Goal: Communication & Community: Answer question/provide support

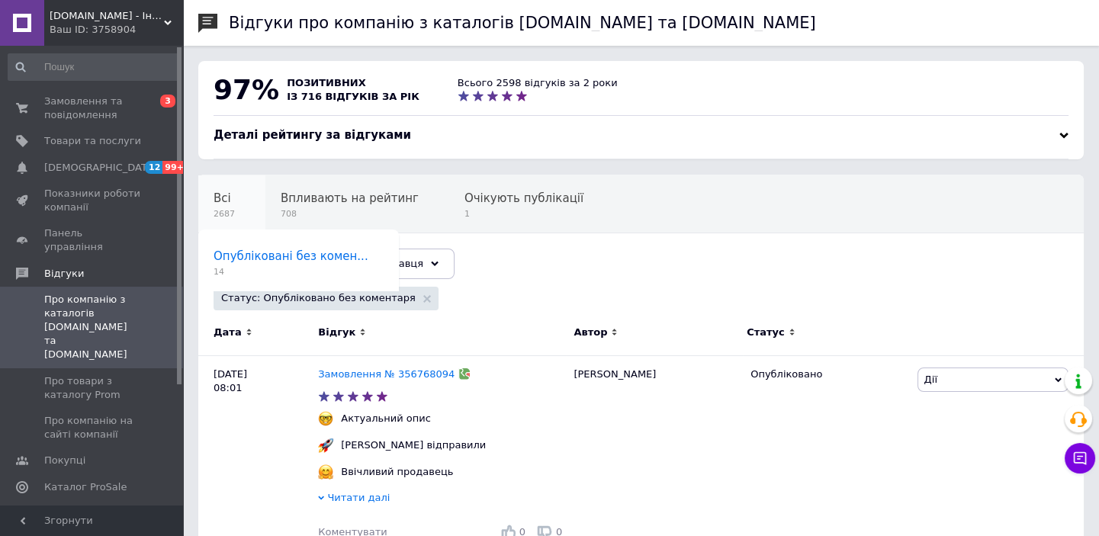
click at [221, 206] on div "Всі 2687" at bounding box center [231, 204] width 67 height 58
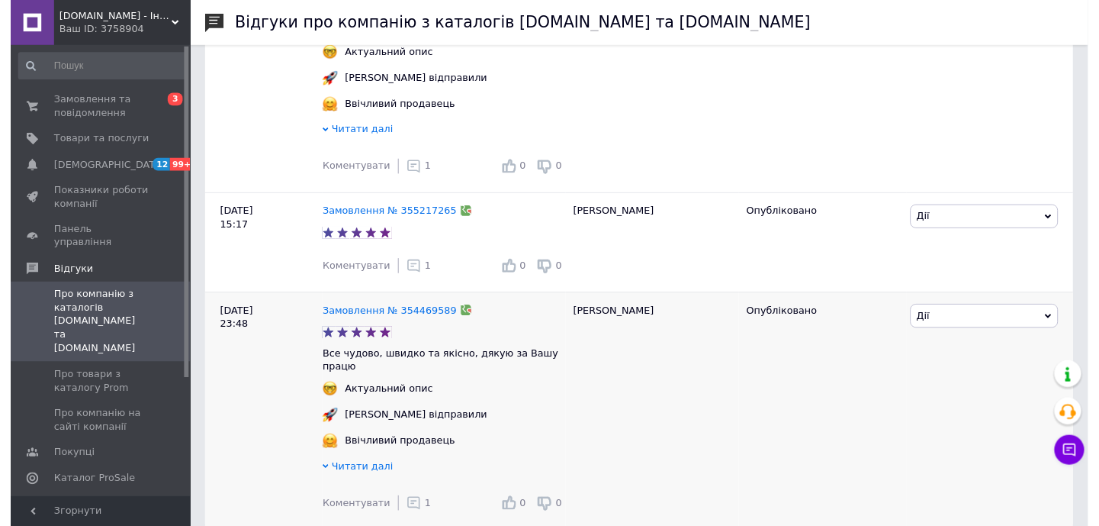
scroll to position [3577, 0]
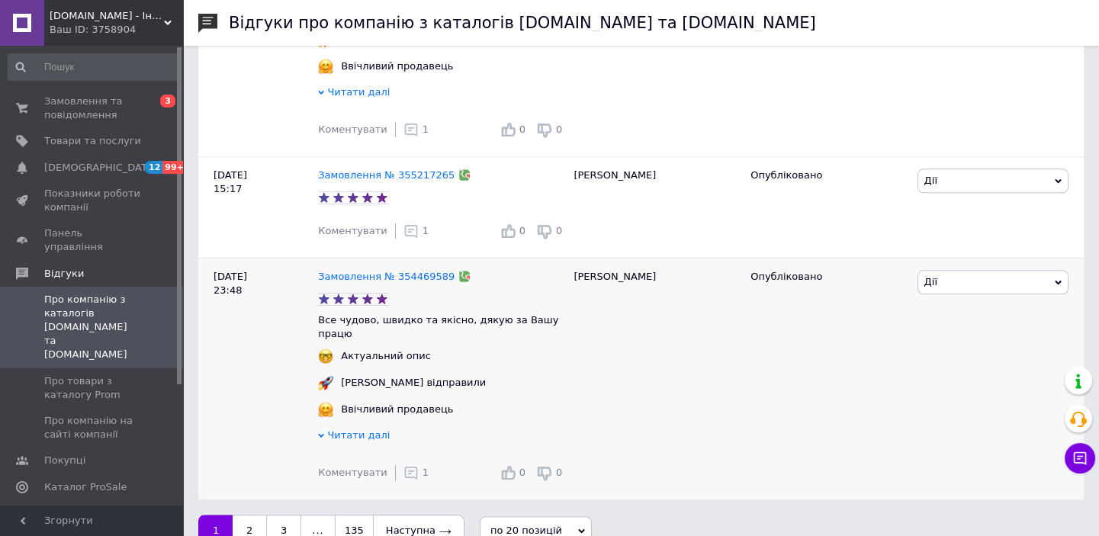
click at [404, 467] on use at bounding box center [410, 473] width 13 height 13
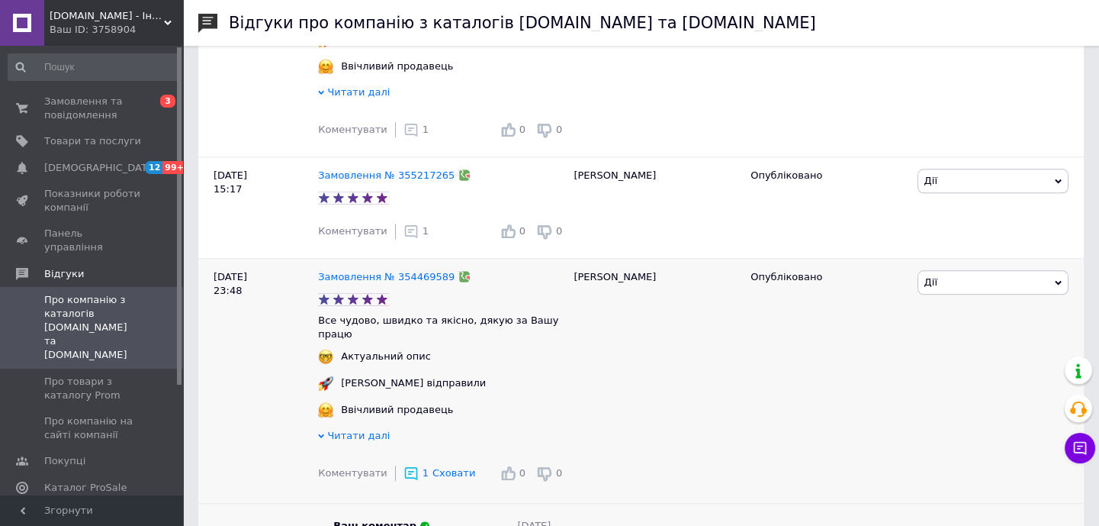
scroll to position [3757, 0]
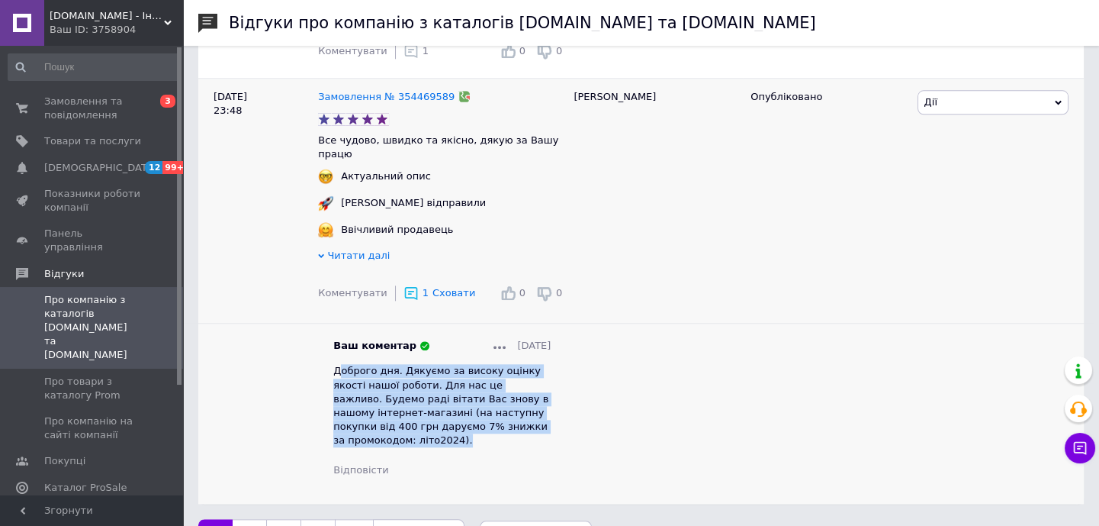
drag, startPoint x: 530, startPoint y: 401, endPoint x: 336, endPoint y: 343, distance: 202.1
click at [336, 343] on div "Ваш коментар [DATE] Доброго дня. Дякуємо за високу оцінку якості нашої роботи. …" at bounding box center [442, 408] width 248 height 138
drag, startPoint x: 335, startPoint y: 343, endPoint x: 573, endPoint y: 399, distance: 244.5
click at [573, 399] on div "[DATE] 23:48 Замовлення № 354469589 Все чудово, швидко та якісно, дякую за Вашу…" at bounding box center [641, 290] width 886 height 425
copy div "Доброго дня. Дякуємо за високу оцінку якості нашої роботи. Для нас це важливо. …"
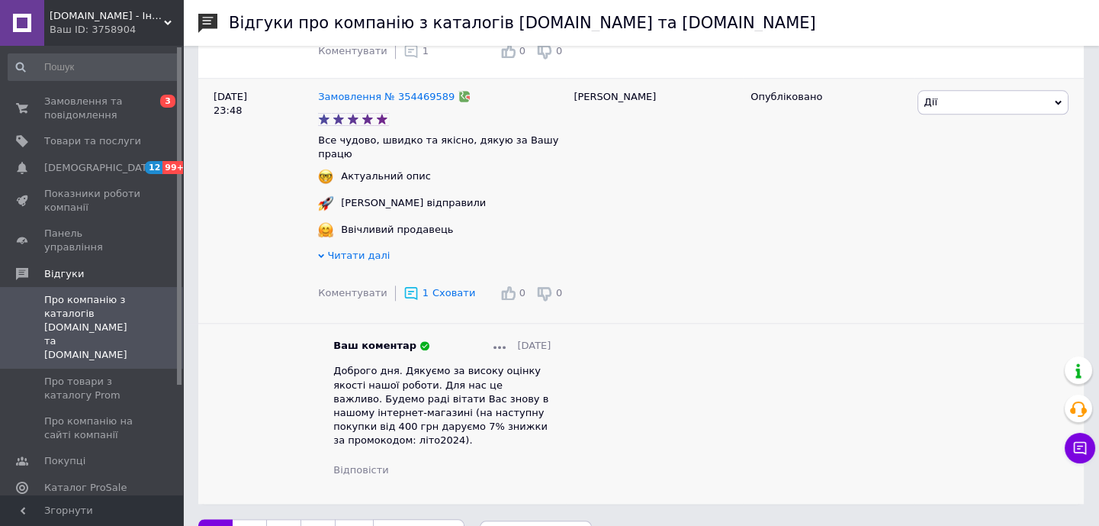
click at [620, 405] on div "[PERSON_NAME]" at bounding box center [654, 290] width 177 height 425
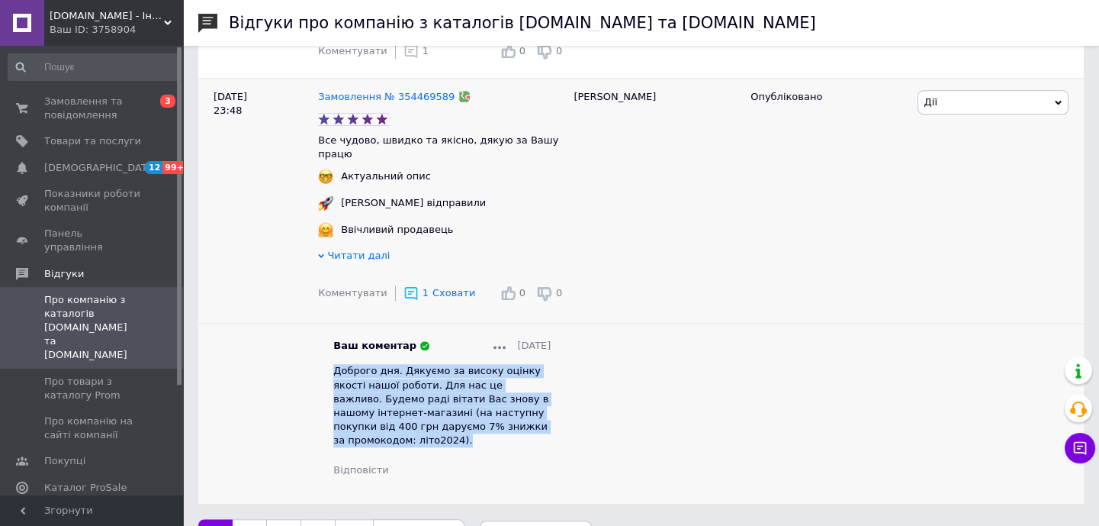
drag, startPoint x: 523, startPoint y: 401, endPoint x: 331, endPoint y: 342, distance: 200.3
click at [331, 342] on div "Ваш коментар [DATE] Доброго дня. Дякуємо за високу оцінку якості нашої роботи. …" at bounding box center [442, 408] width 248 height 138
copy span "Доброго дня. Дякуємо за високу оцінку якості нашої роботи. Для нас це важливо. …"
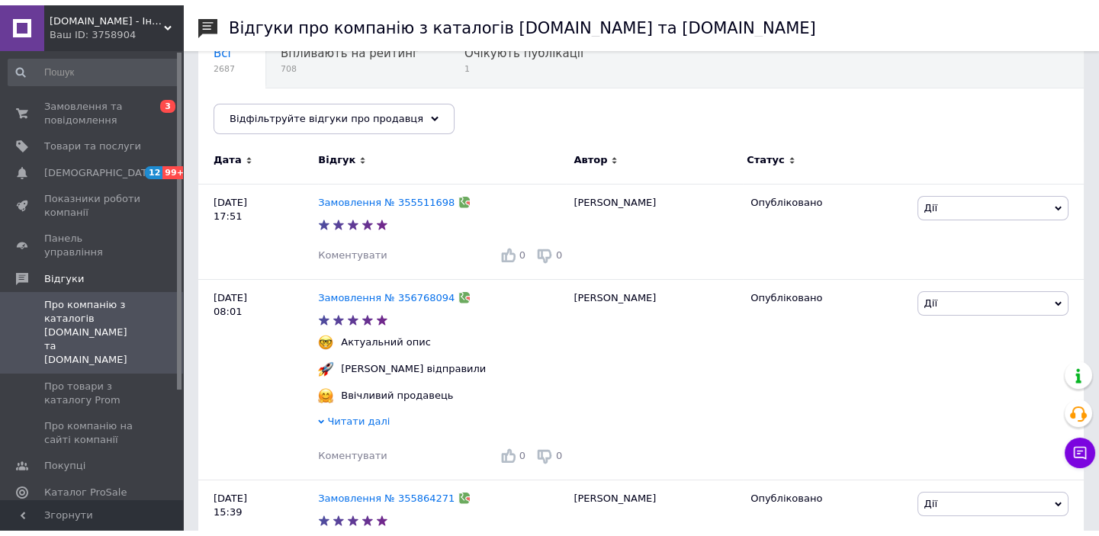
scroll to position [0, 0]
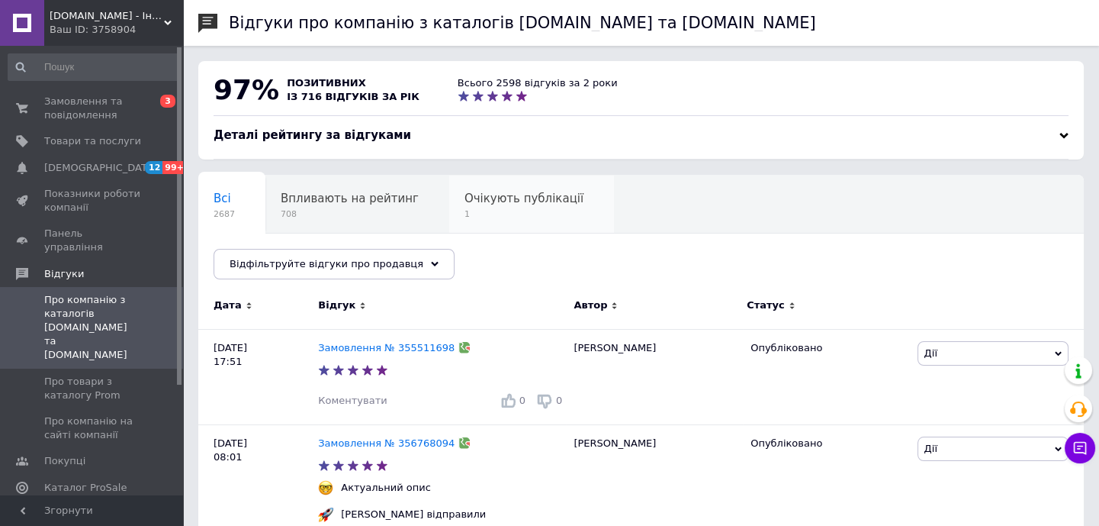
click at [496, 198] on span "Очікують публікації" at bounding box center [524, 199] width 119 height 14
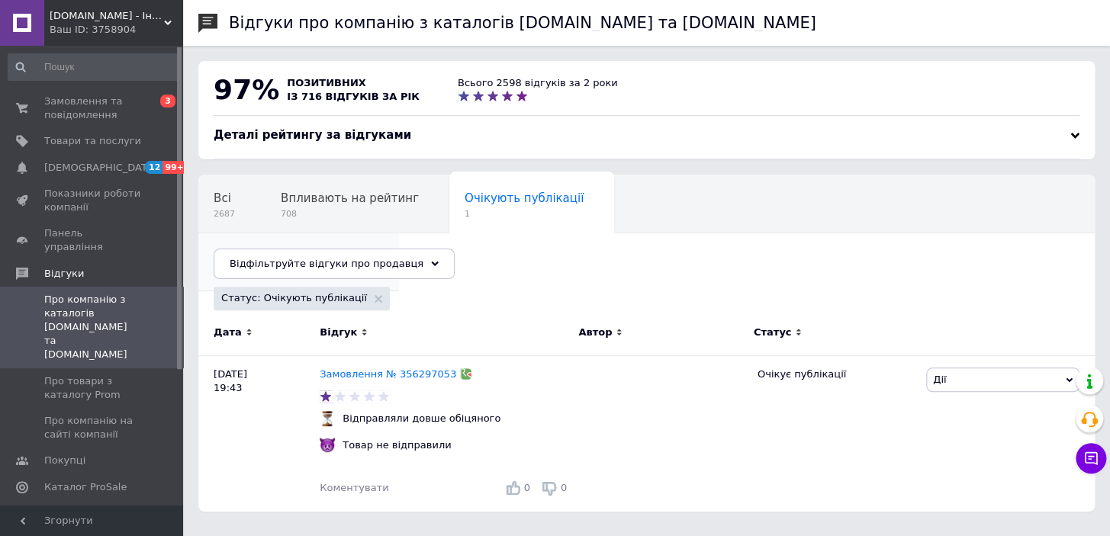
click at [369, 266] on span "14" at bounding box center [291, 271] width 155 height 11
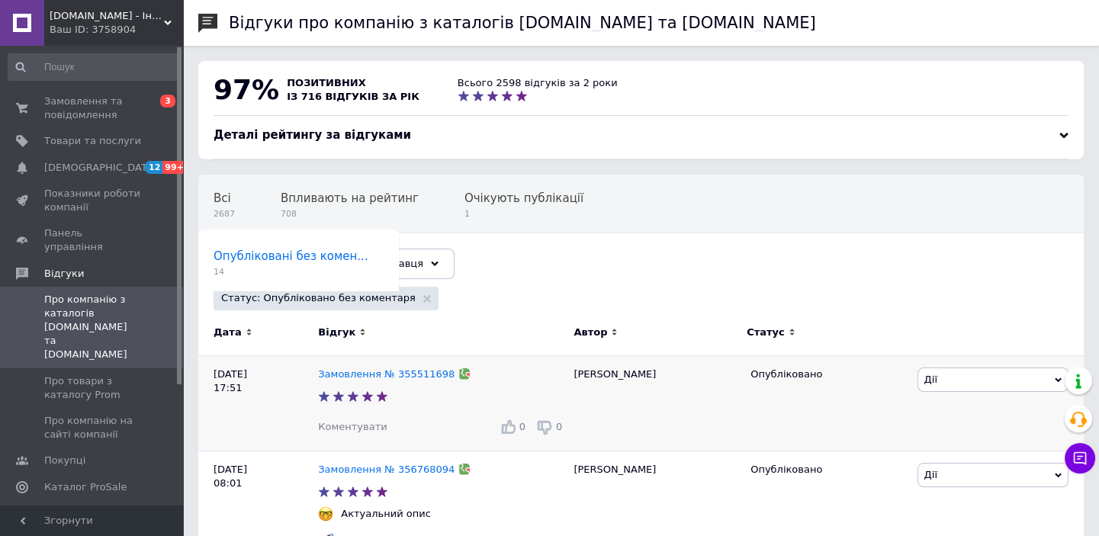
click at [350, 428] on span "Коментувати" at bounding box center [352, 426] width 69 height 11
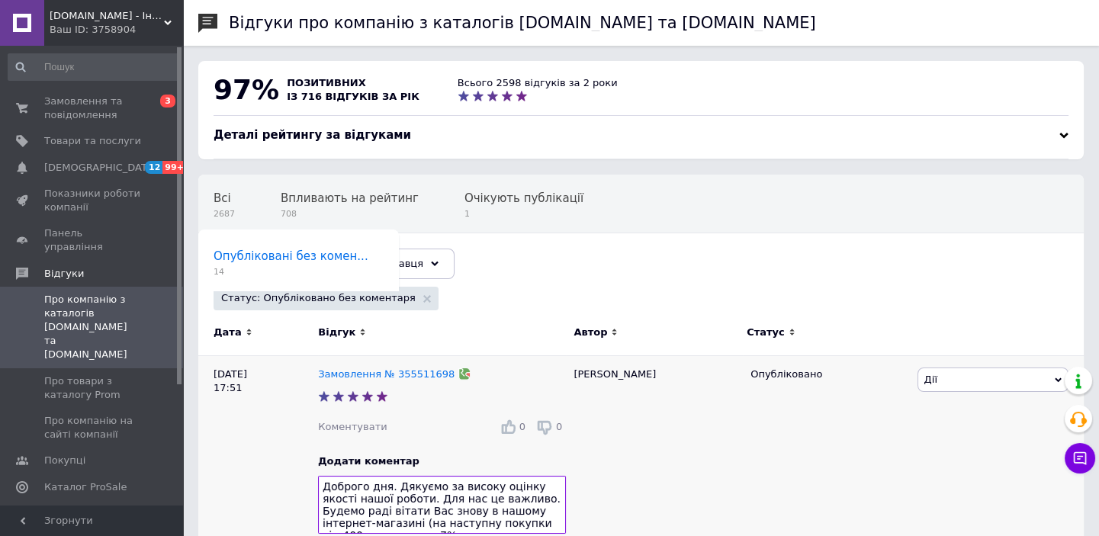
scroll to position [7, 0]
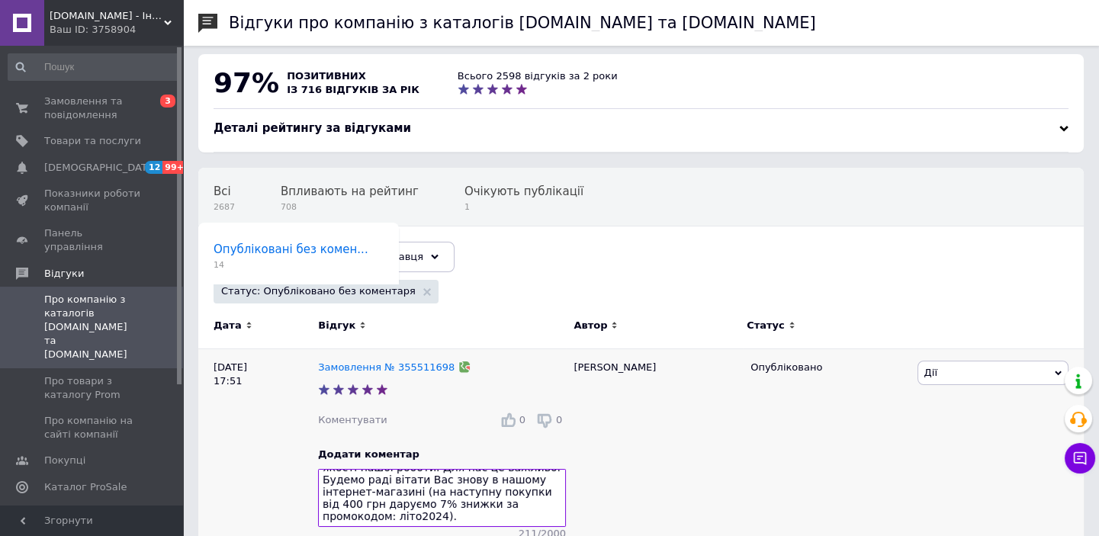
click at [465, 496] on textarea "Доброго дня. Дякуємо за високу оцінку якості нашої роботи. Для нас це важливо. …" at bounding box center [442, 498] width 248 height 58
click at [533, 500] on textarea "Доброго дня. Дякуємо за високу оцінку якості нашої роботи. Для нас це важливо. …" at bounding box center [442, 498] width 248 height 58
click at [475, 501] on textarea "Доброго дня. Дякуємо за високу оцінку якості нашої роботи. Для нас це важливо. …" at bounding box center [442, 498] width 248 height 58
click at [428, 524] on textarea "Доброго дня. Дякуємо за високу оцінку якості нашої роботи. Для нас це важливо. …" at bounding box center [442, 498] width 248 height 58
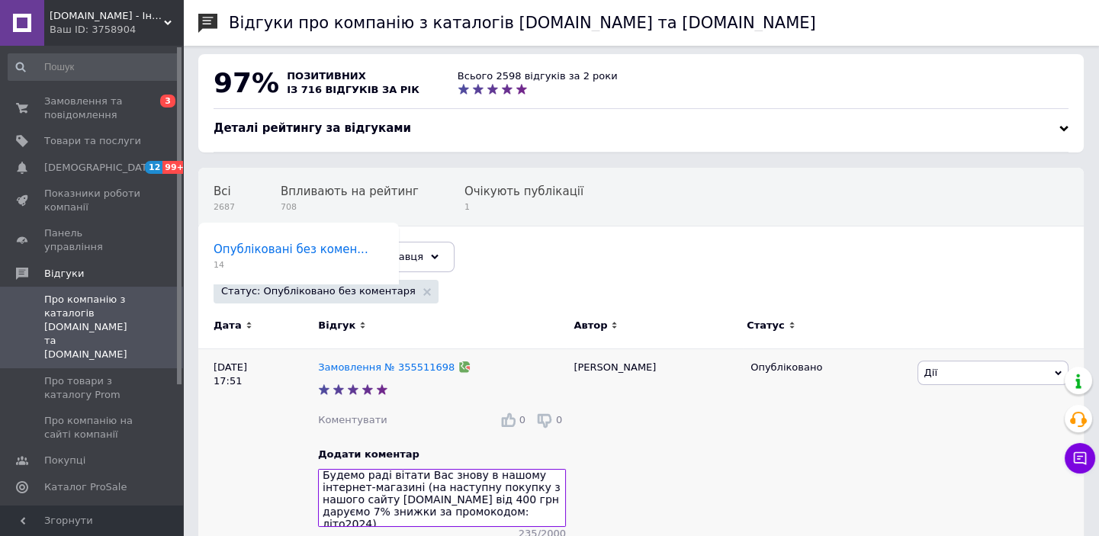
scroll to position [12, 0]
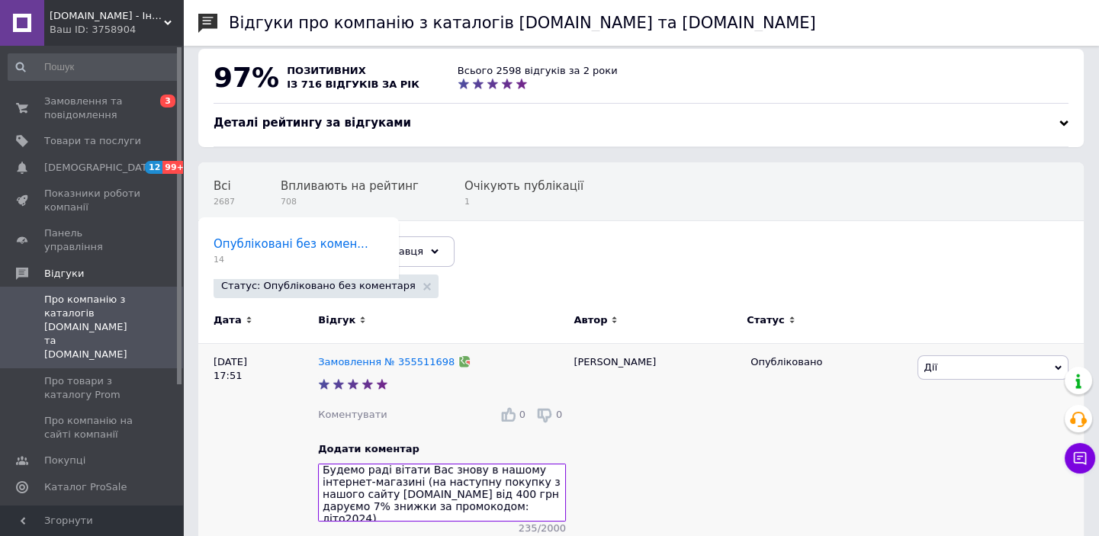
click at [450, 522] on textarea "Доброго дня. Дякуємо за високу оцінку якості нашої роботи. Для нас це важливо. …" at bounding box center [442, 493] width 248 height 58
drag, startPoint x: 450, startPoint y: 522, endPoint x: 314, endPoint y: 447, distance: 155.7
click at [314, 447] on div "[DATE] 17:51 Замовлення № 355511698 Коментувати 0 0 Додати коментар Доброго дня…" at bounding box center [641, 463] width 886 height 239
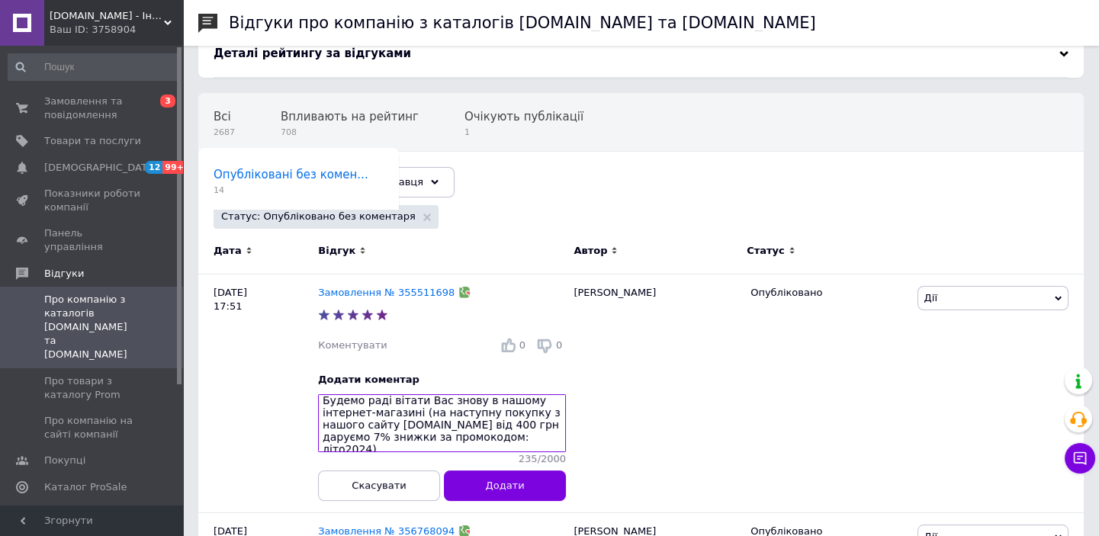
scroll to position [497, 0]
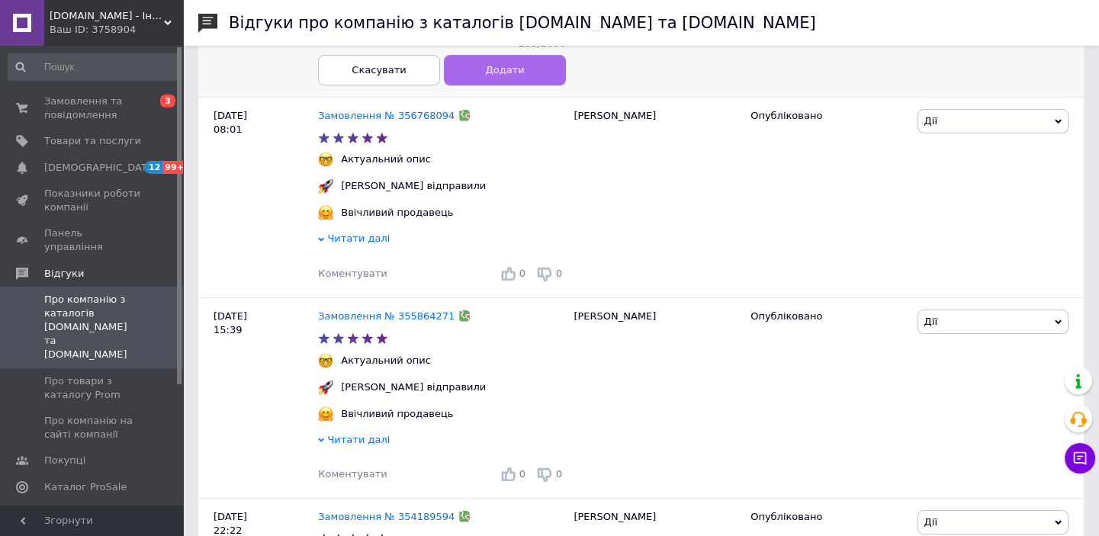
click at [530, 82] on button "Додати" at bounding box center [505, 70] width 122 height 31
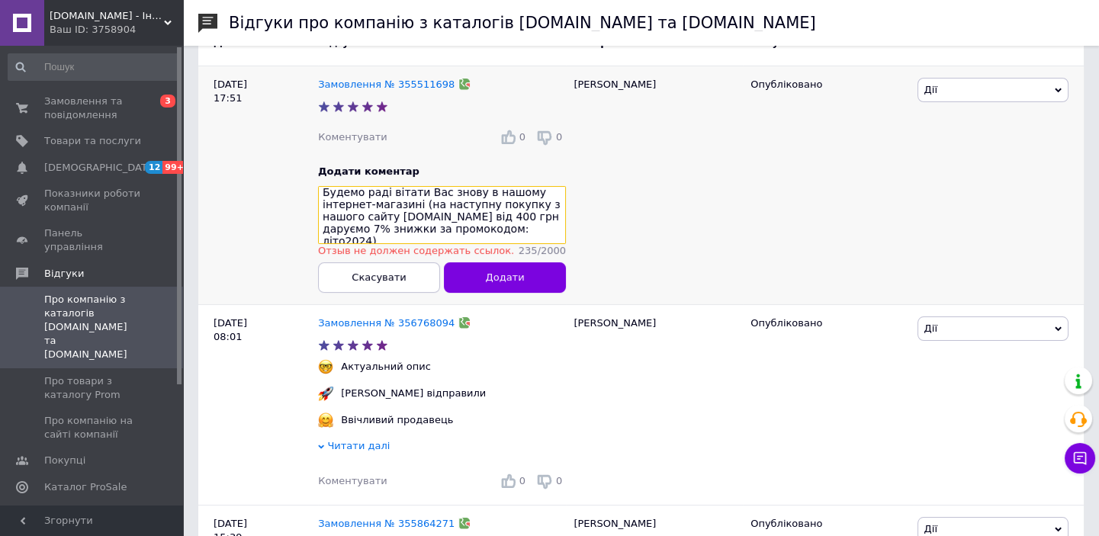
click at [359, 233] on textarea "Доброго дня. Дякуємо за високу оцінку якості нашої роботи. Для нас це важливо. …" at bounding box center [442, 215] width 248 height 58
drag, startPoint x: 326, startPoint y: 229, endPoint x: 363, endPoint y: 229, distance: 37.4
click at [363, 229] on textarea "Доброго дня. Дякуємо за високу оцінку якості нашої роботи. Для нас це важливо. …" at bounding box center [442, 215] width 248 height 58
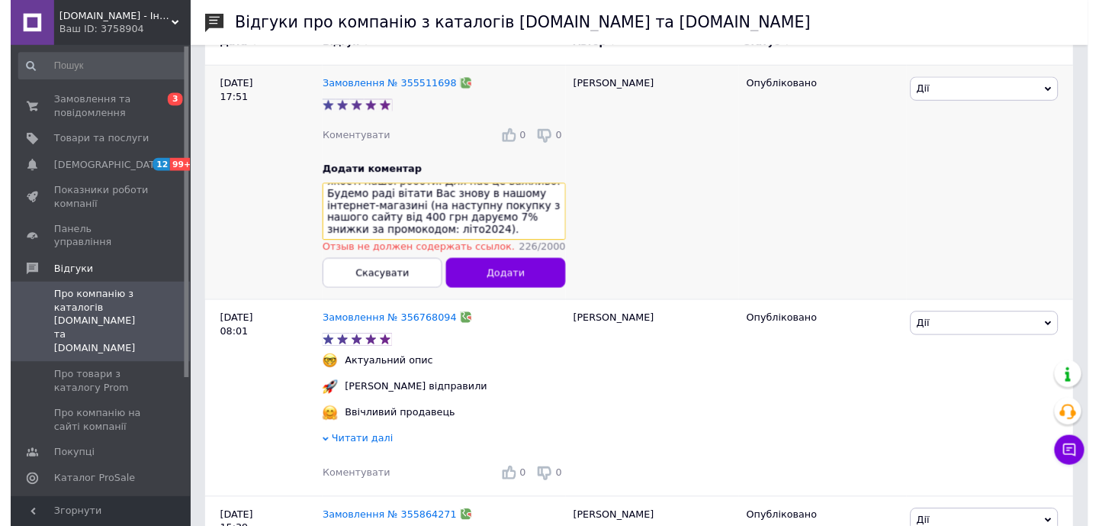
scroll to position [0, 0]
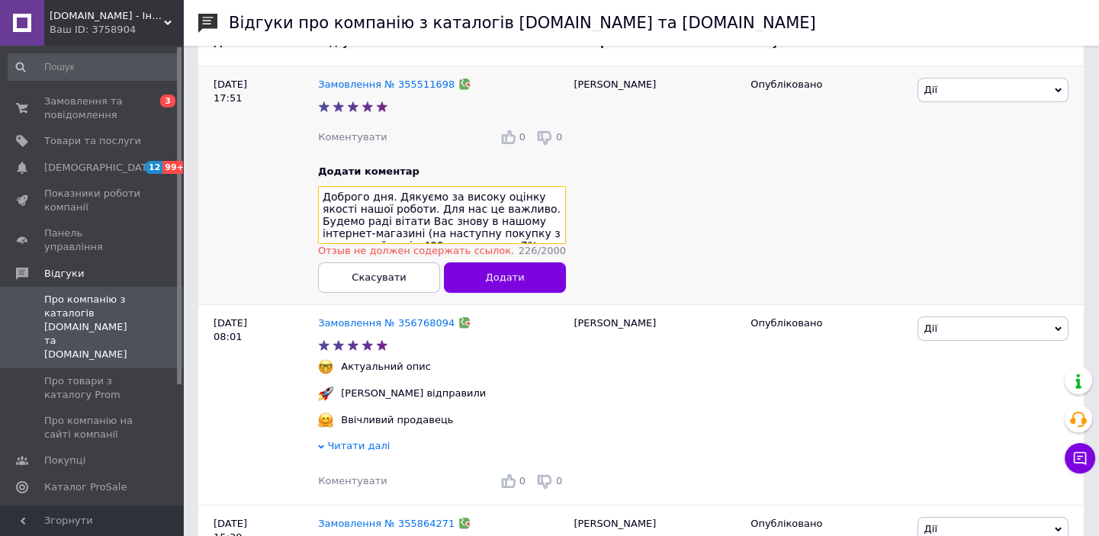
drag, startPoint x: 452, startPoint y: 249, endPoint x: 303, endPoint y: 167, distance: 170.7
click at [303, 167] on div "[DATE] 17:51 Замовлення № 355511698 Коментувати 0 0 Додати коментар Доброго дня…" at bounding box center [641, 185] width 886 height 239
type textarea "Доброго дня. Дякуємо за високу оцінку якості нашої роботи. Для нас це важливо. …"
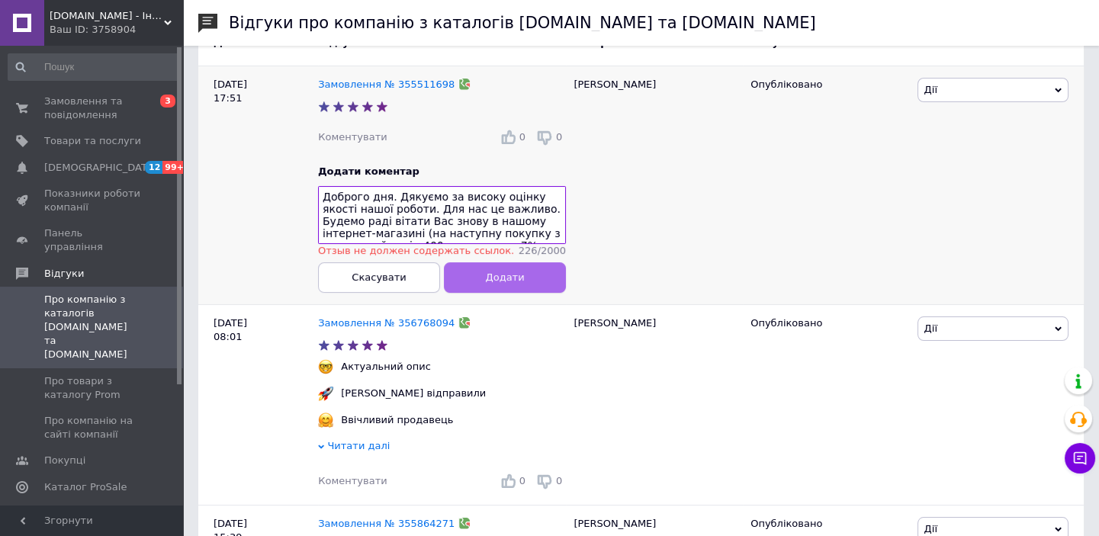
click at [504, 293] on button "Додати" at bounding box center [505, 277] width 122 height 31
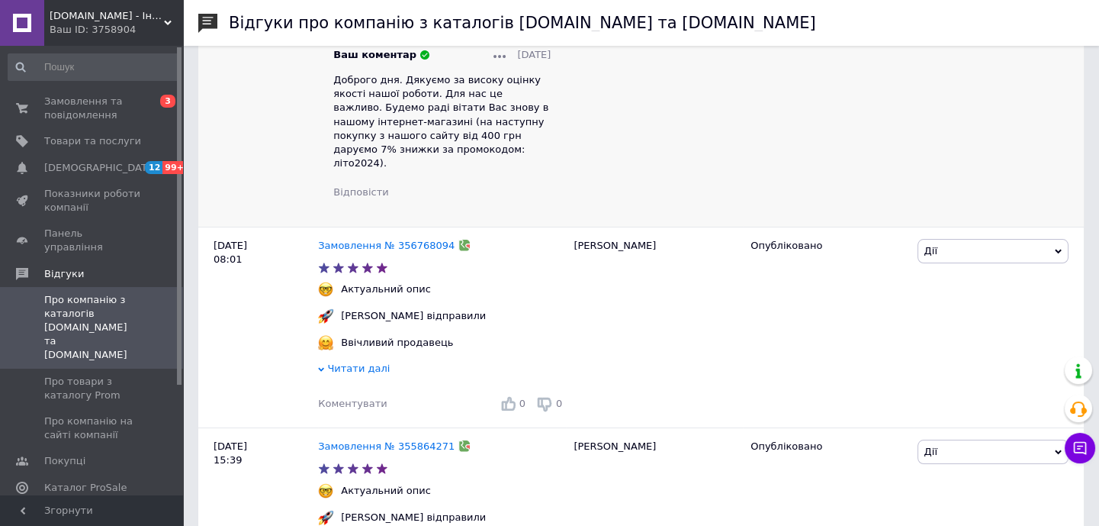
scroll to position [359, 0]
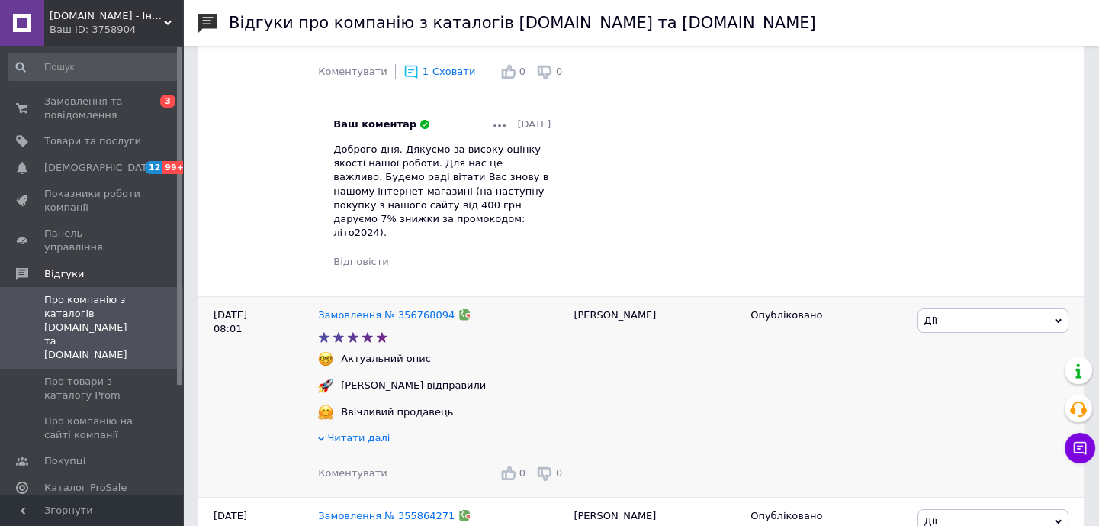
click at [371, 467] on span "Коментувати" at bounding box center [352, 472] width 69 height 11
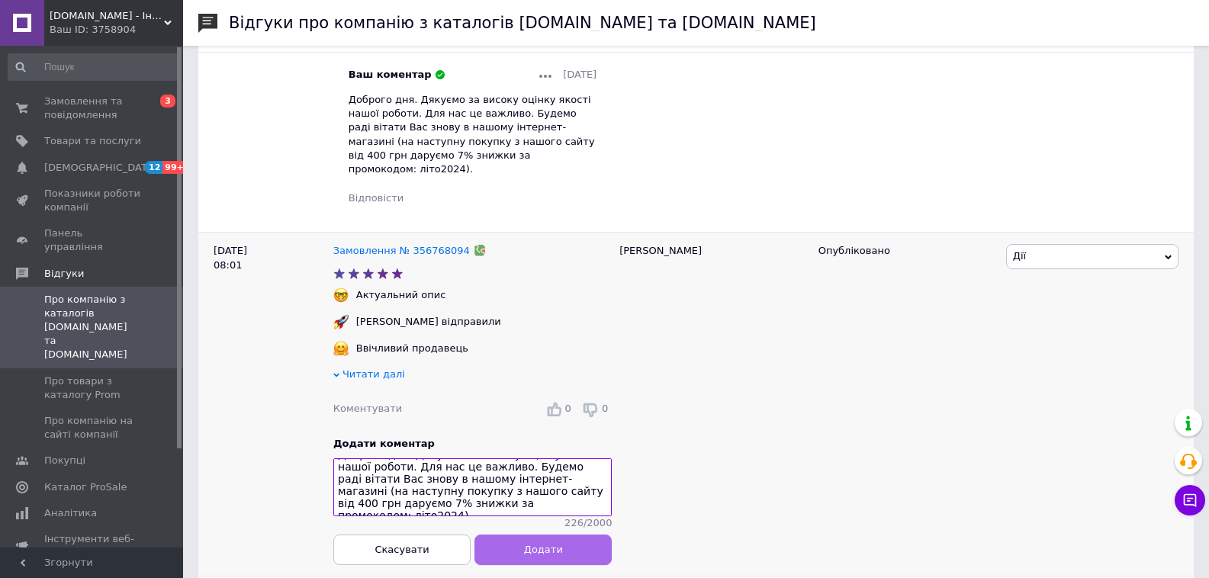
scroll to position [484, 0]
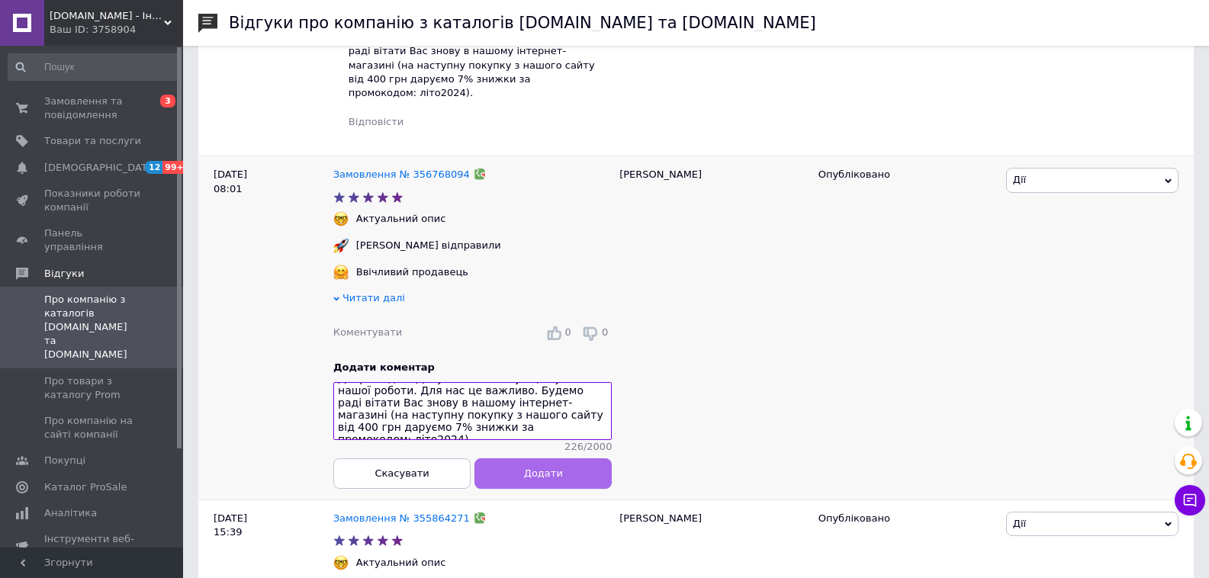
type textarea "Доброго дня. Дякуємо за високу оцінку якості нашої роботи. Для нас це важливо. …"
click at [571, 475] on button "Додати" at bounding box center [543, 473] width 137 height 31
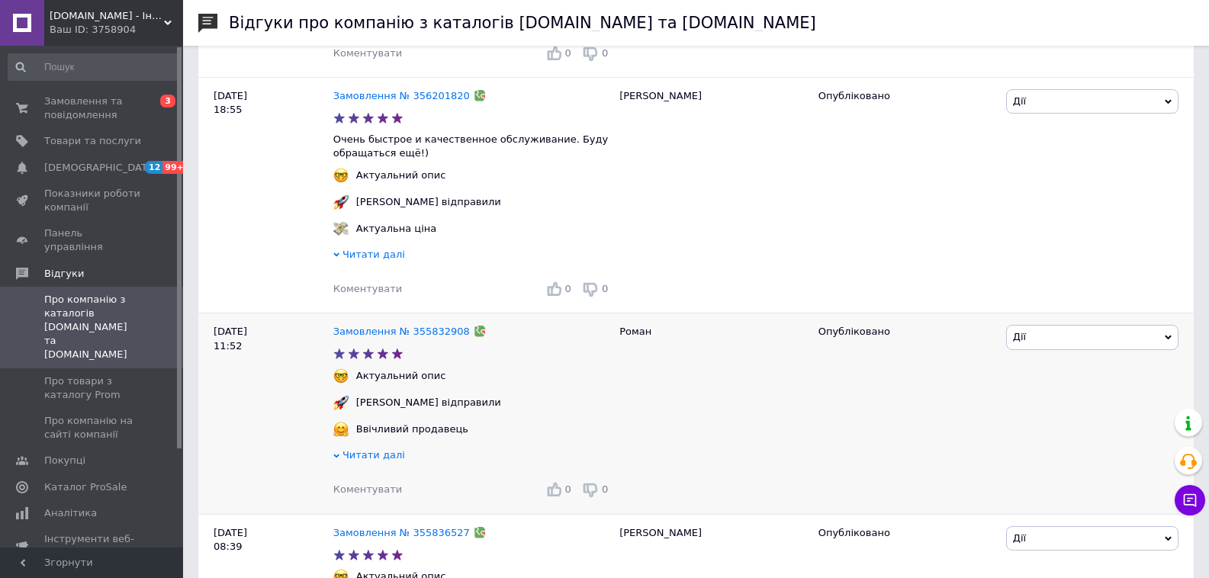
scroll to position [1270, 0]
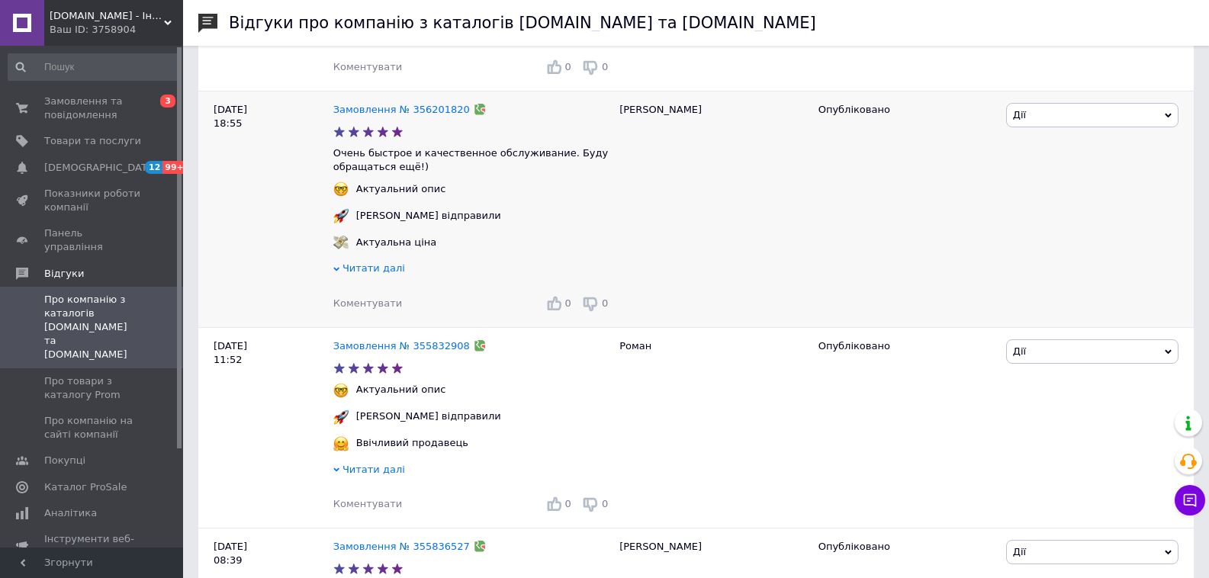
click at [366, 298] on span "Коментувати" at bounding box center [367, 303] width 69 height 11
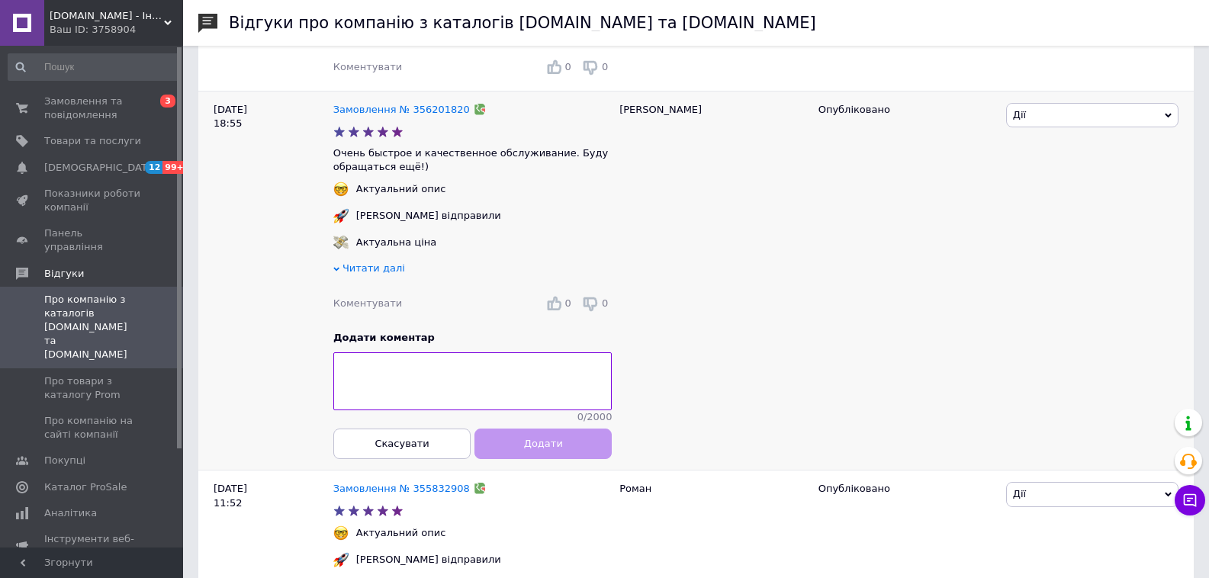
click at [500, 388] on textarea at bounding box center [472, 382] width 278 height 58
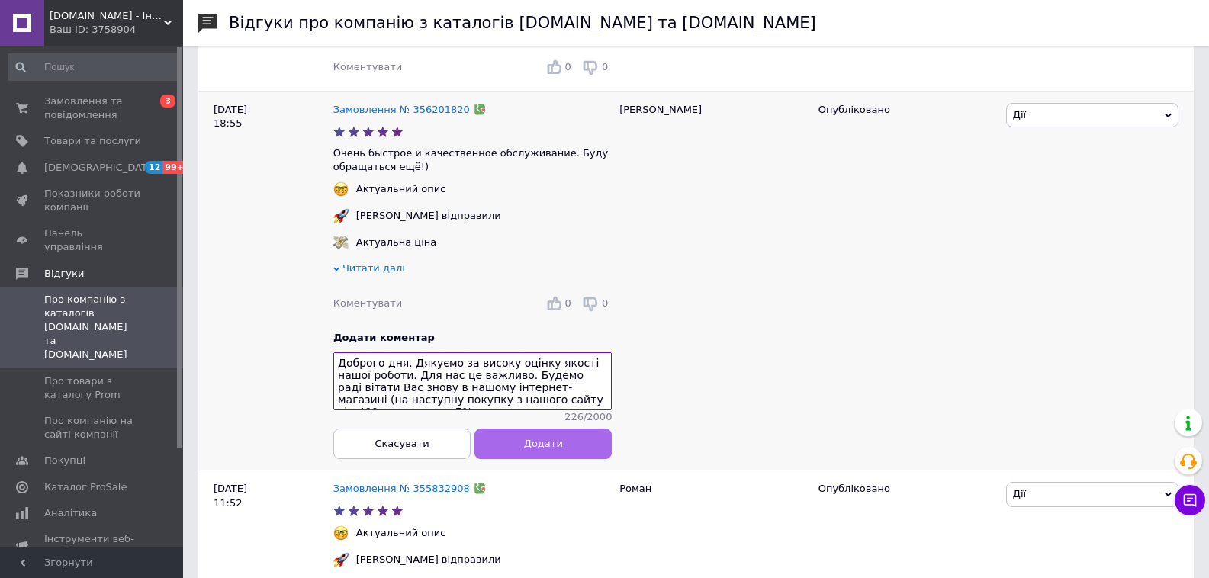
scroll to position [11, 0]
type textarea "Доброго дня. Дякуємо за високу оцінку якості нашої роботи. Для нас це важливо. …"
click at [559, 438] on span "Додати" at bounding box center [543, 443] width 39 height 11
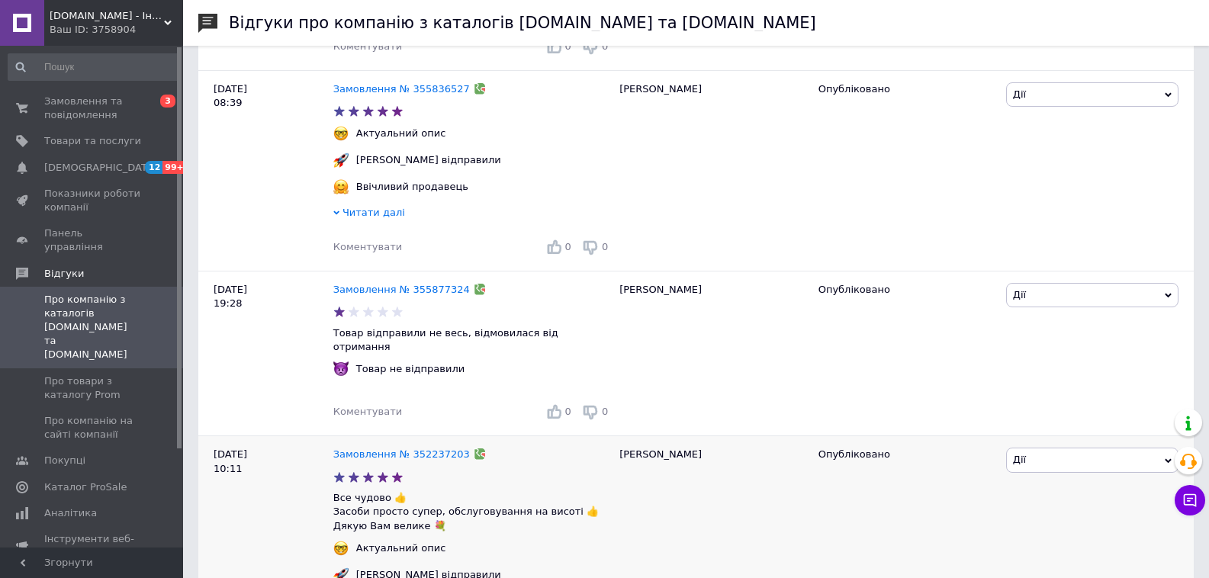
scroll to position [1904, 0]
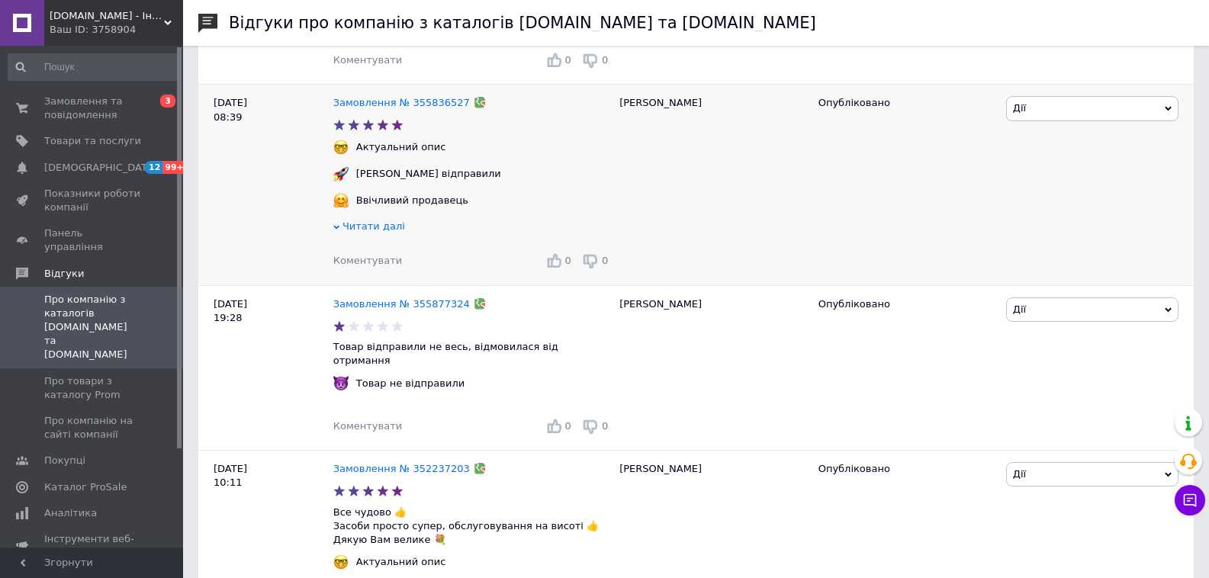
click at [378, 255] on span "Коментувати" at bounding box center [367, 260] width 69 height 11
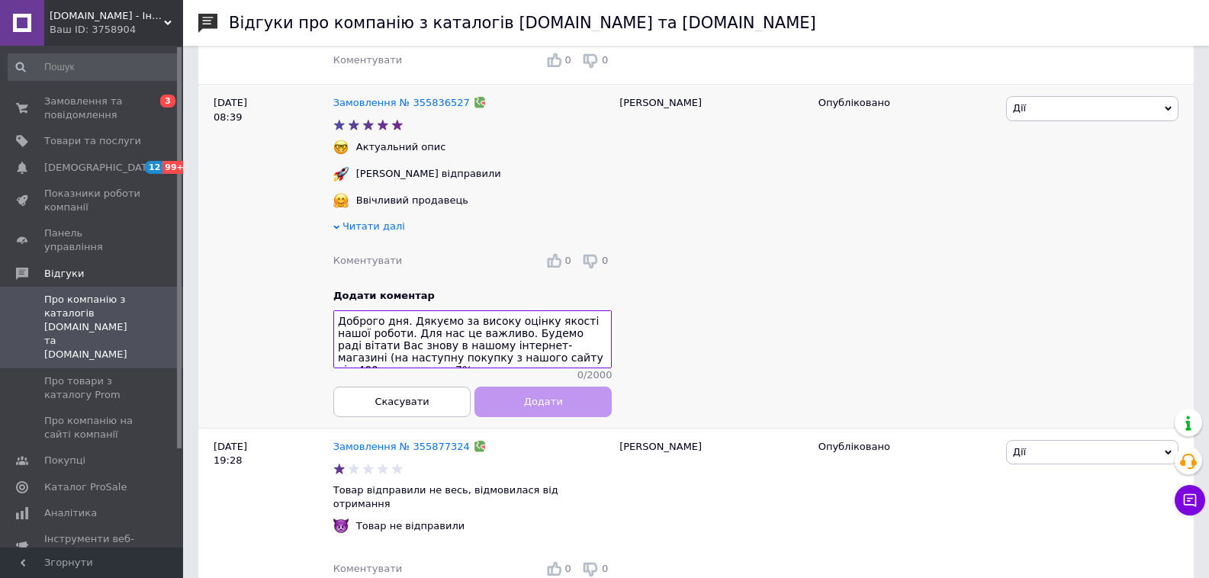
scroll to position [11, 0]
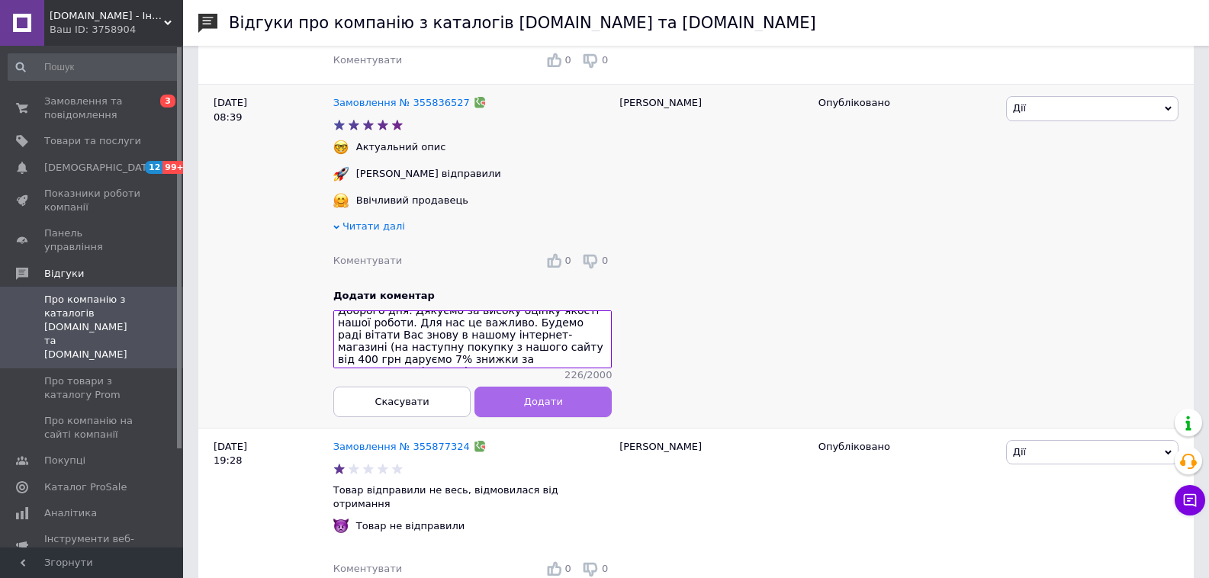
type textarea "Доброго дня. Дякуємо за високу оцінку якості нашої роботи. Для нас це важливо. …"
click at [539, 396] on span "Додати" at bounding box center [543, 401] width 39 height 11
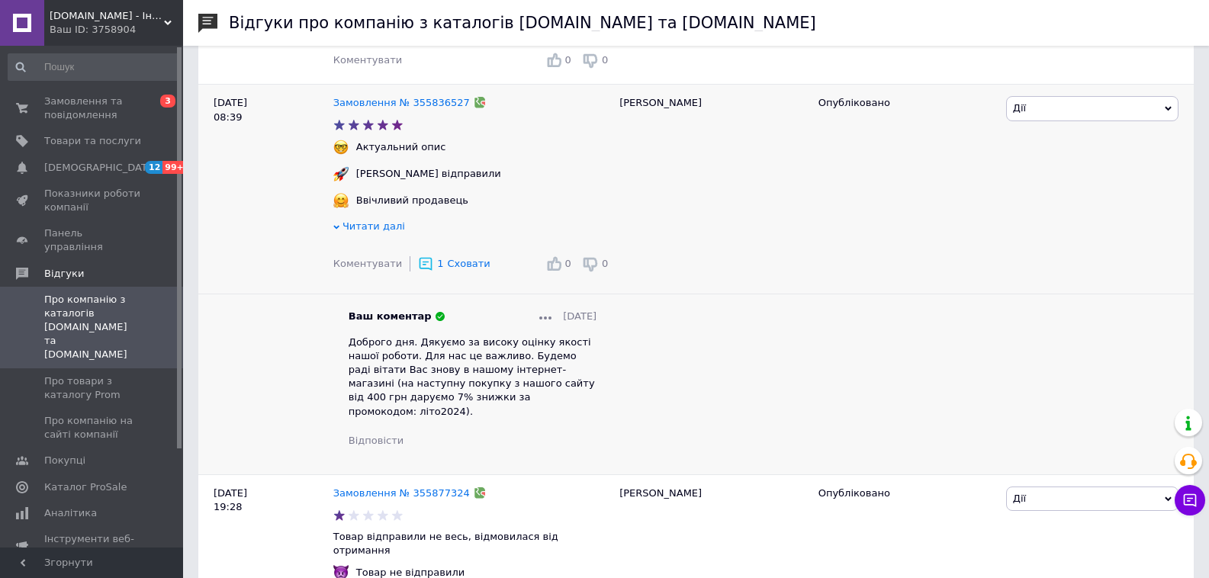
scroll to position [2209, 0]
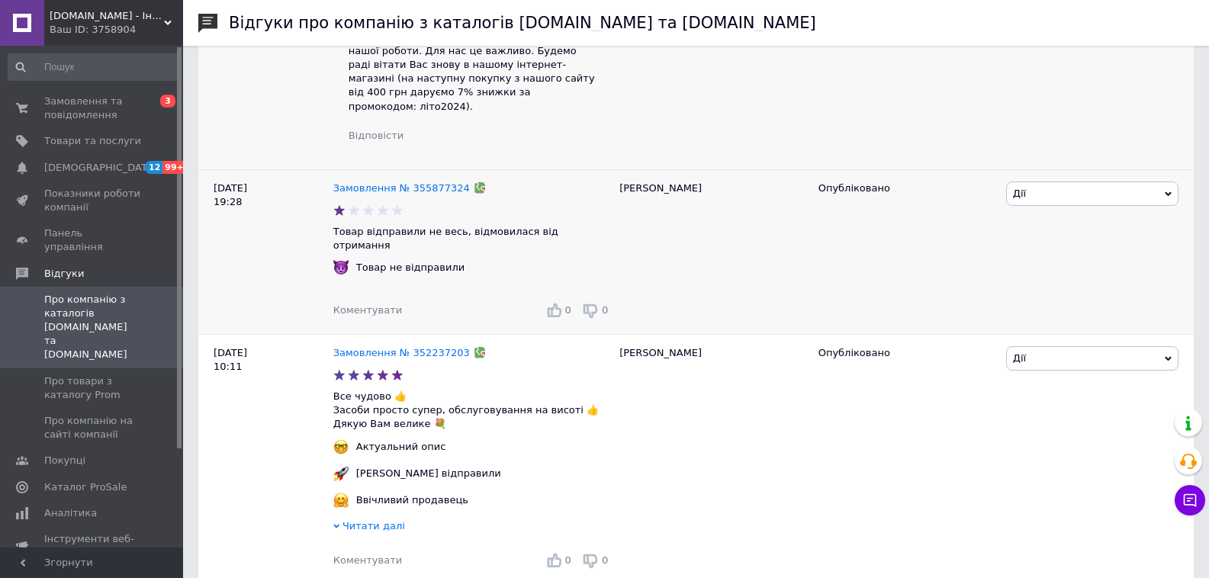
click at [360, 304] on span "Коментувати" at bounding box center [367, 309] width 69 height 11
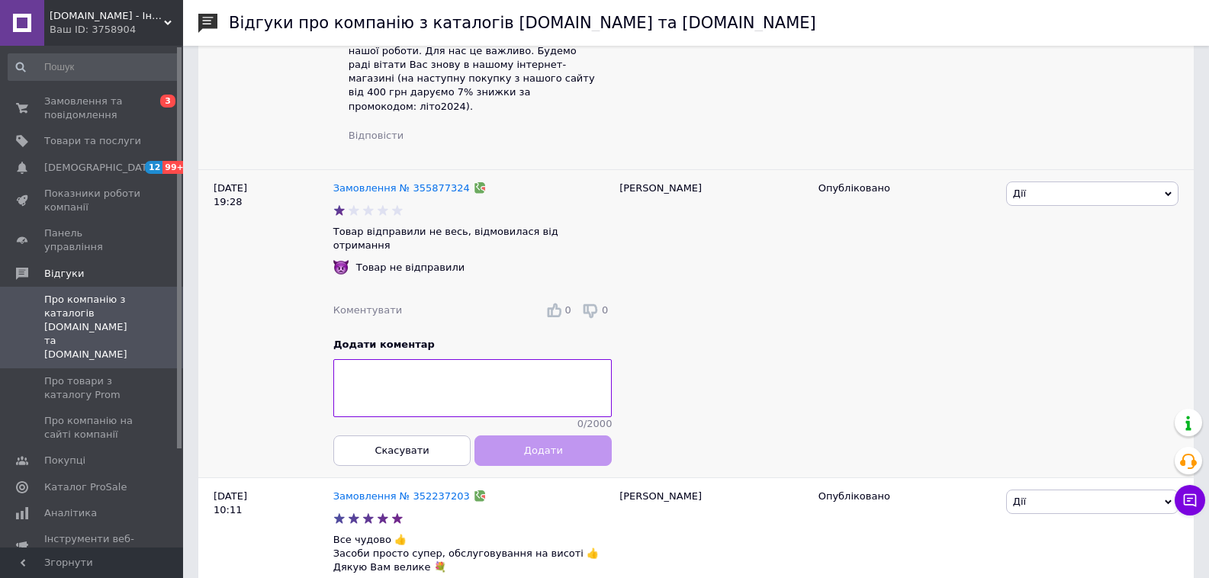
click at [449, 360] on textarea at bounding box center [472, 389] width 278 height 58
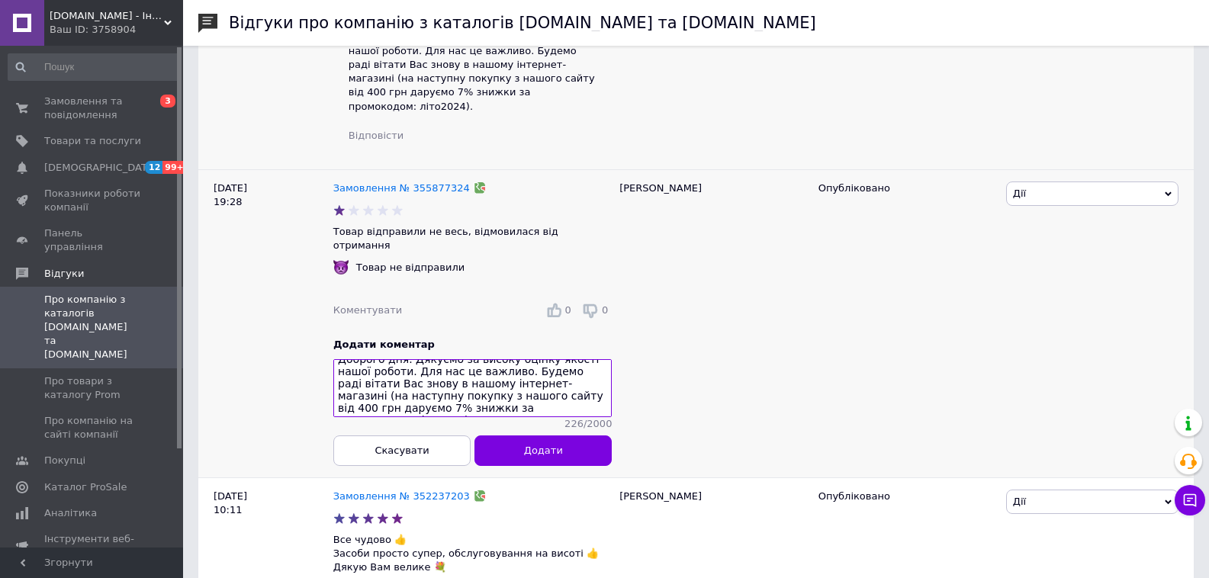
scroll to position [0, 0]
drag, startPoint x: 461, startPoint y: 314, endPoint x: 501, endPoint y: 314, distance: 39.7
click at [501, 360] on textarea "Доброго дня. Дякуємо за високу оцінку якості нашої роботи. Для нас це важливо. …" at bounding box center [472, 389] width 278 height 58
drag, startPoint x: 379, startPoint y: 327, endPoint x: 614, endPoint y: 365, distance: 238.1
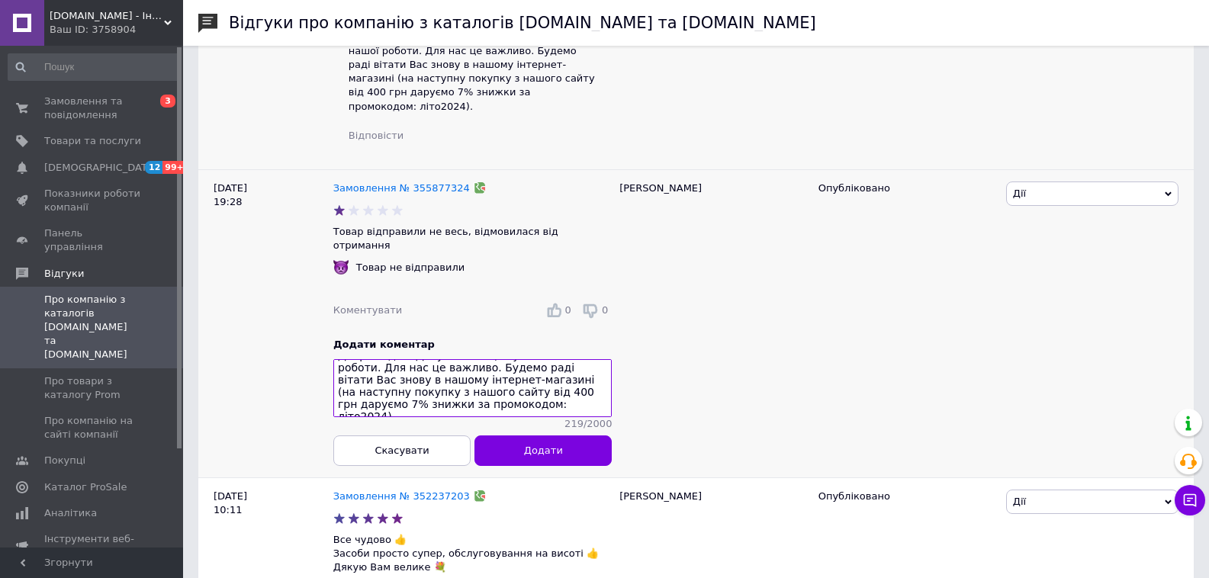
click at [614, 365] on div "[DATE] 19:28 Замовлення № 355877324 Товар відправили не весь, відмовилася від о…" at bounding box center [696, 323] width 996 height 308
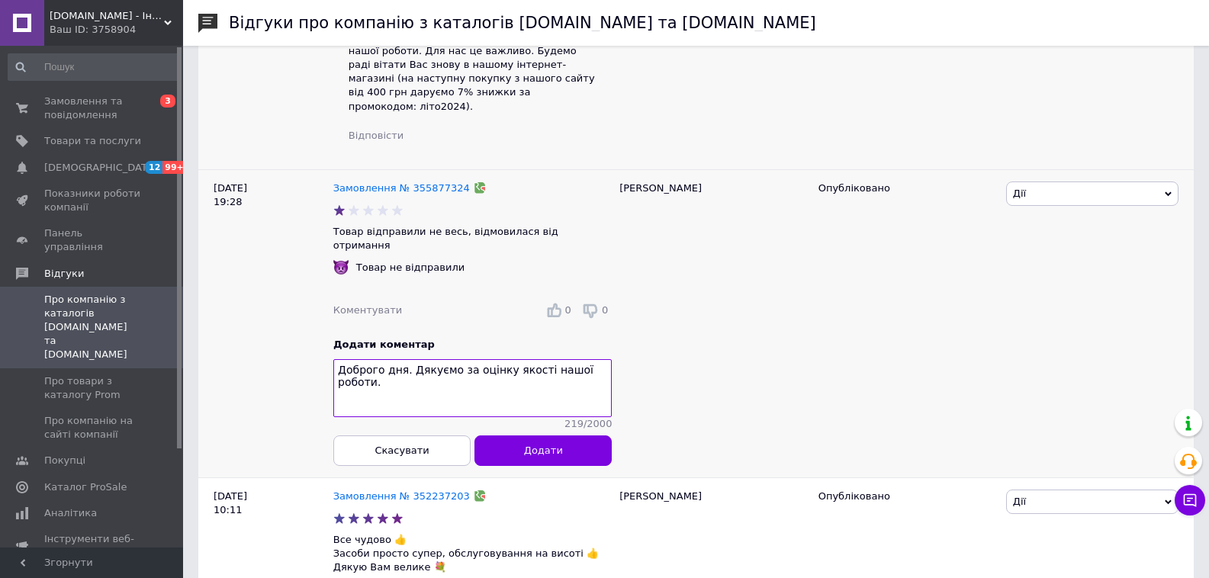
scroll to position [0, 0]
type textarea "Доброго дня. Дякуємо за оцінку якості нашої роботи."
click at [584, 436] on button "Додати" at bounding box center [543, 451] width 137 height 31
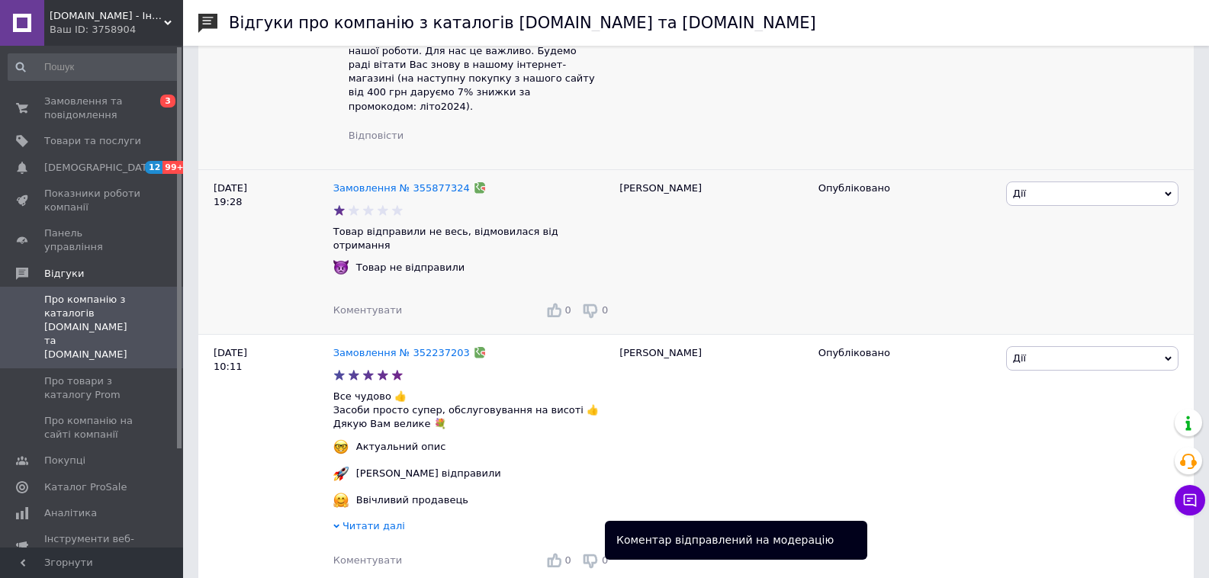
scroll to position [2590, 0]
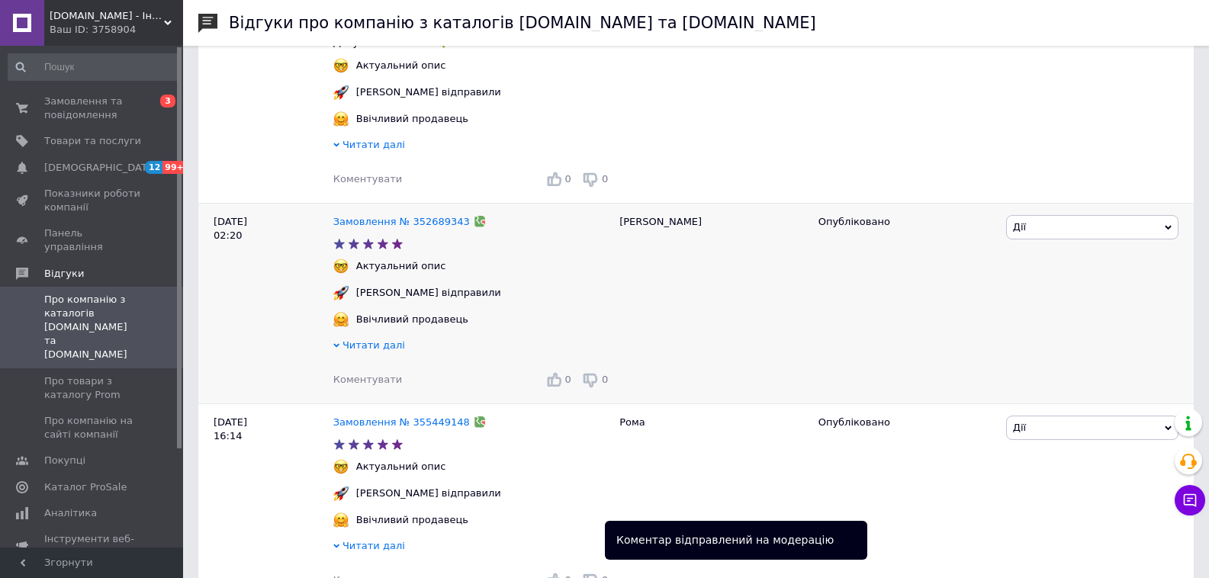
click at [369, 374] on span "Коментувати" at bounding box center [367, 379] width 69 height 11
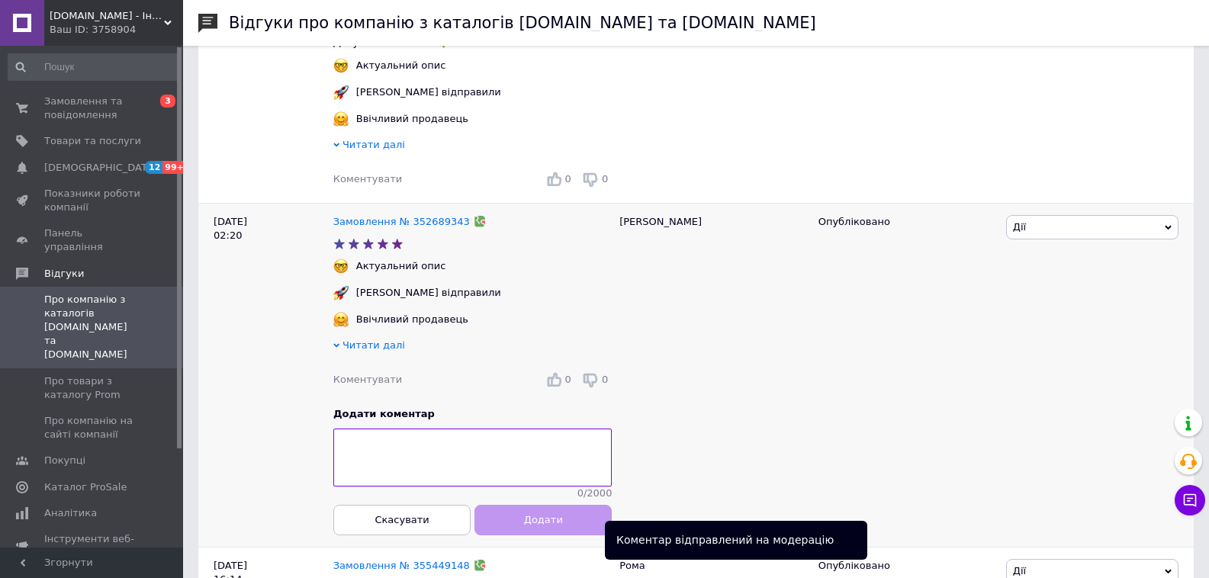
click at [500, 429] on textarea at bounding box center [472, 458] width 278 height 58
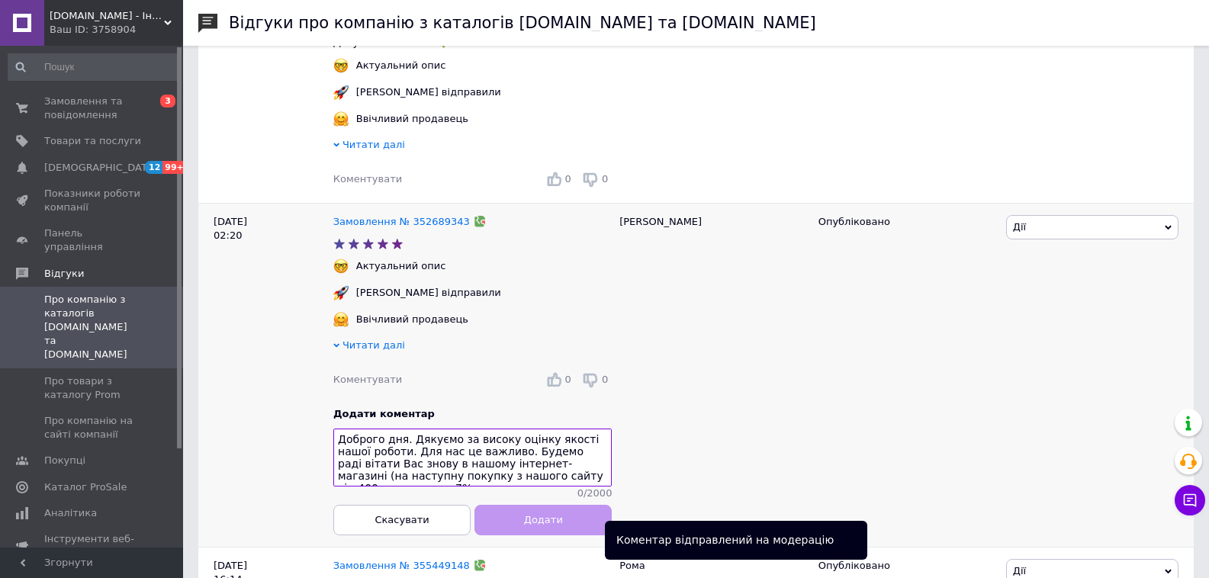
scroll to position [11, 0]
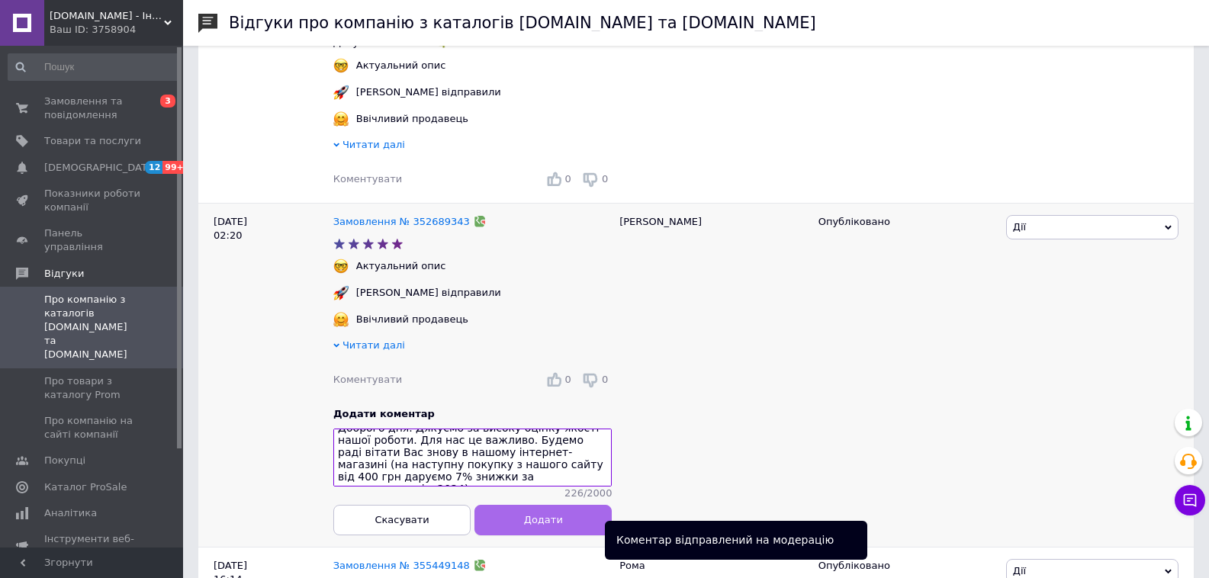
type textarea "Доброго дня. Дякуємо за високу оцінку якості нашої роботи. Для нас це важливо. …"
click at [539, 505] on button "Додати" at bounding box center [543, 520] width 137 height 31
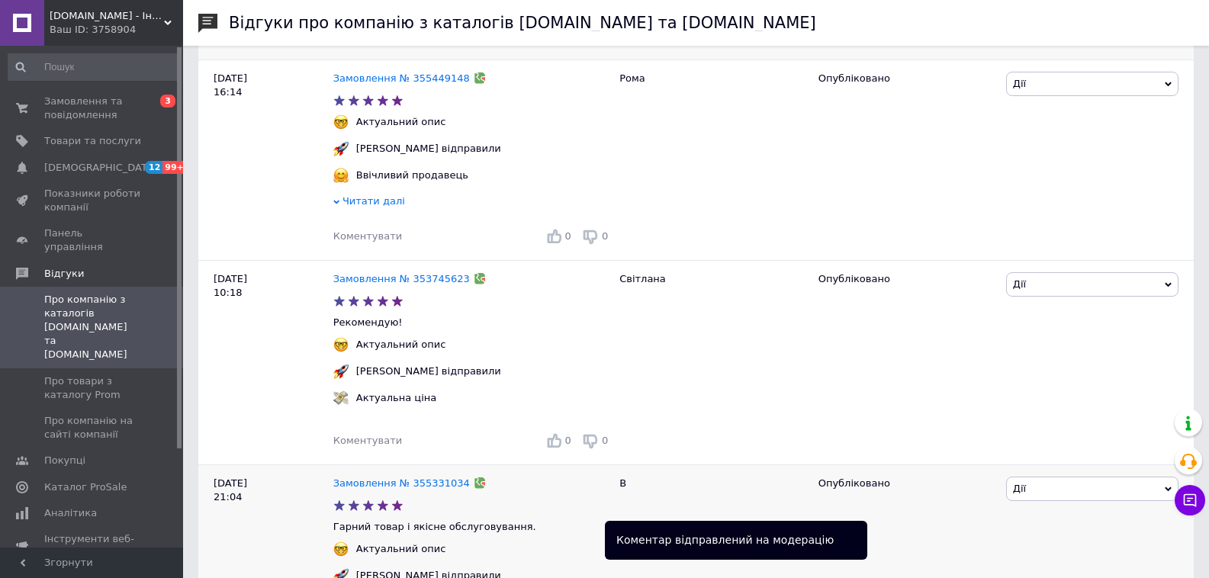
scroll to position [3301, 0]
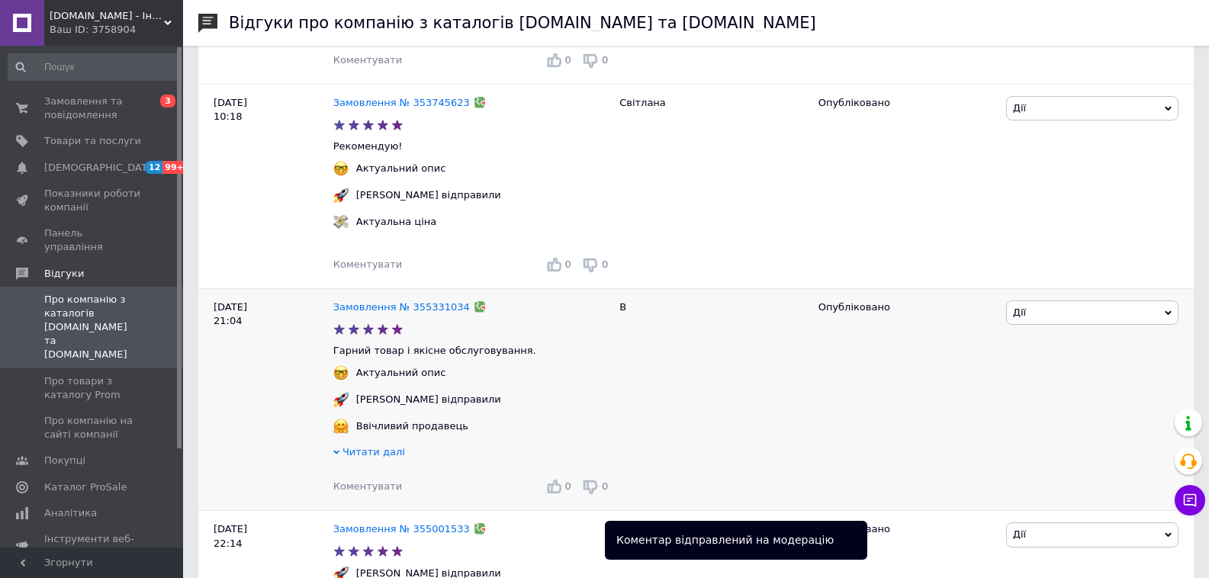
click at [365, 481] on span "Коментувати" at bounding box center [367, 486] width 69 height 11
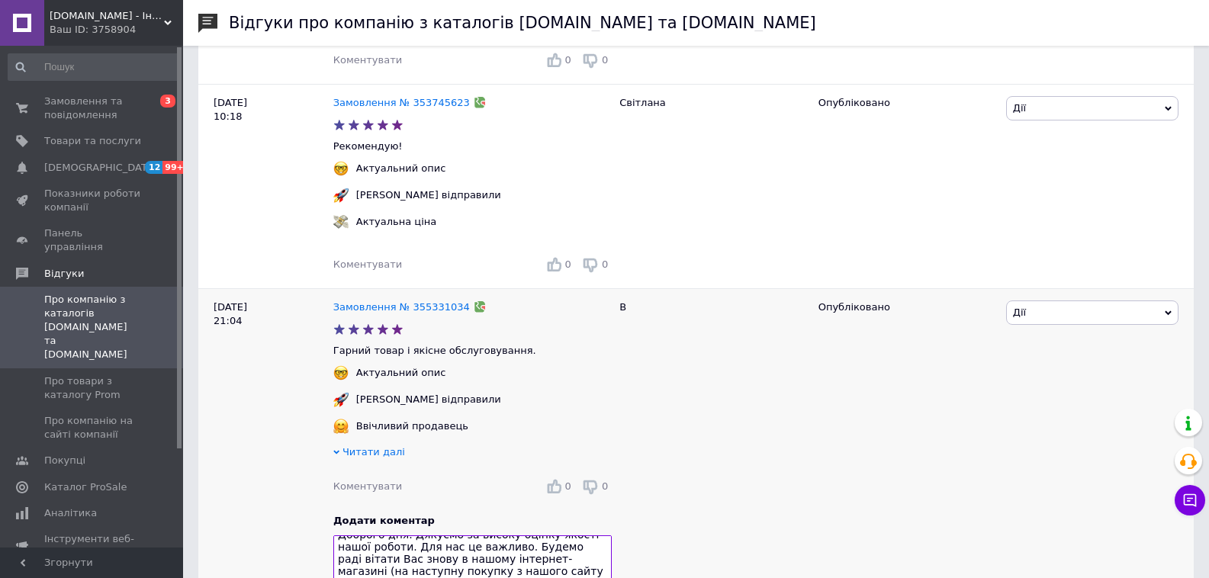
scroll to position [14, 0]
type textarea "Доброго дня. Дякуємо за високу оцінку якості нашої роботи. Для нас це важливо. …"
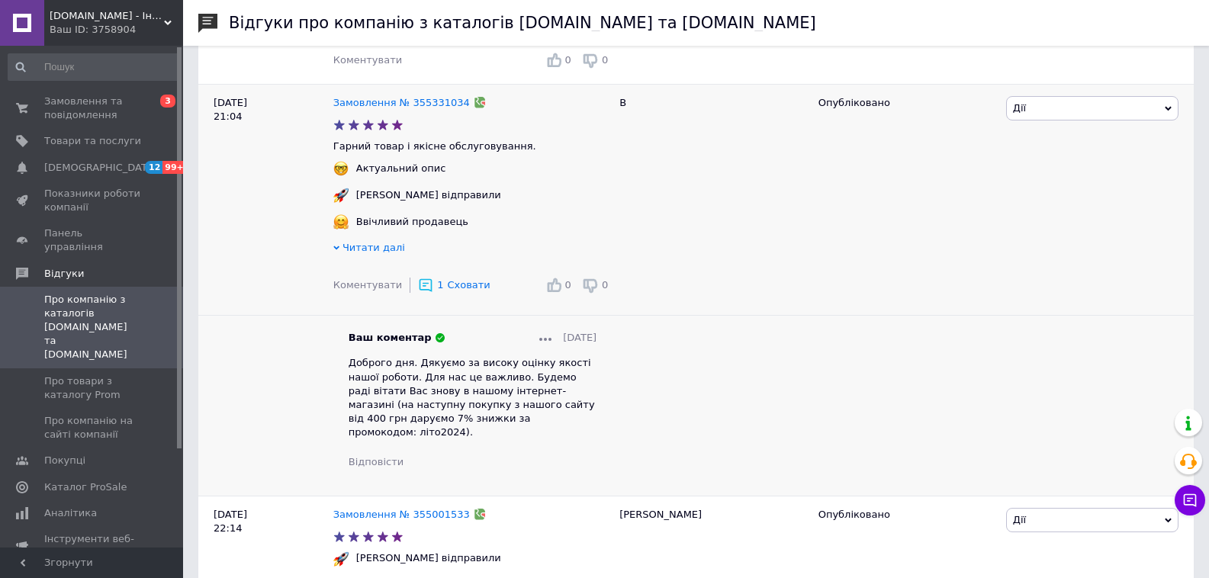
scroll to position [3681, 0]
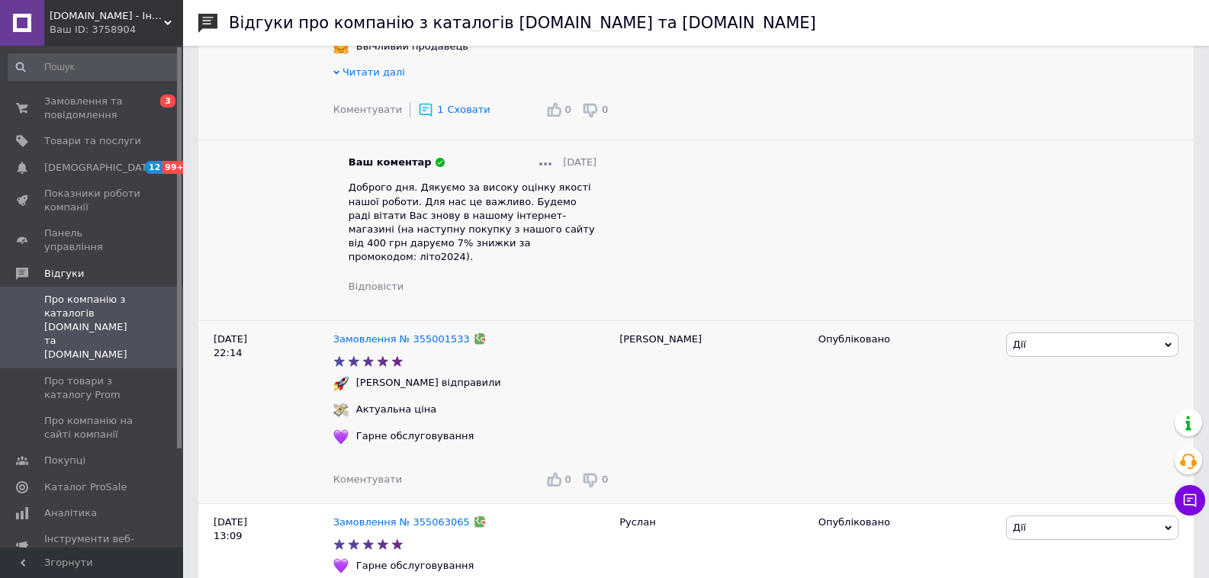
click at [372, 474] on span "Коментувати" at bounding box center [367, 479] width 69 height 11
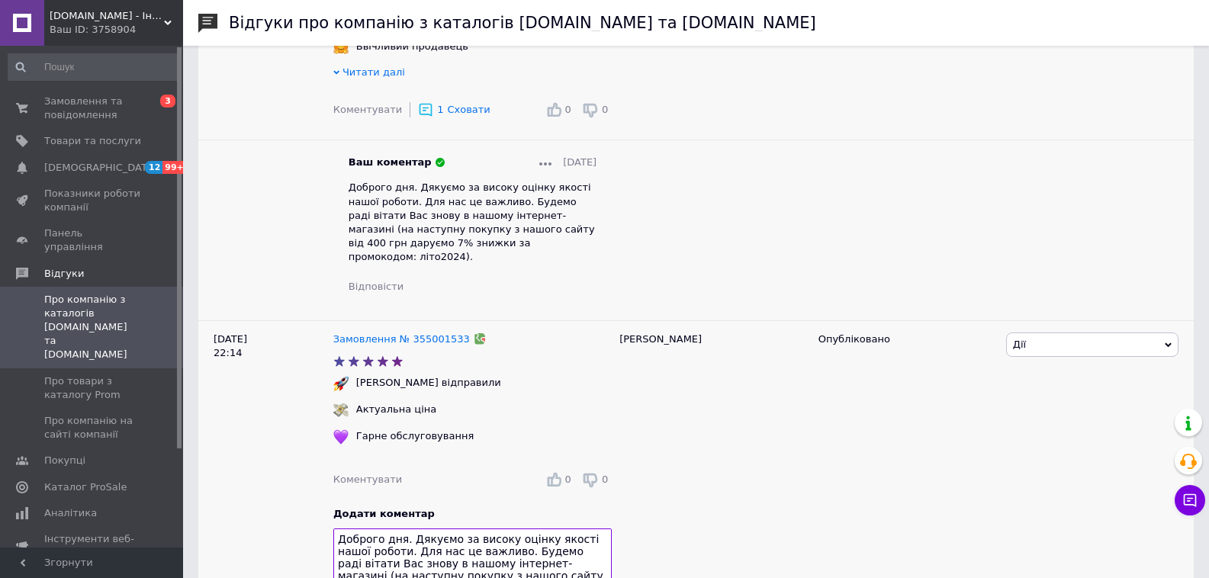
scroll to position [11, 0]
type textarea "Доброго дня. Дякуємо за високу оцінку якості нашої роботи. Для нас це важливо. …"
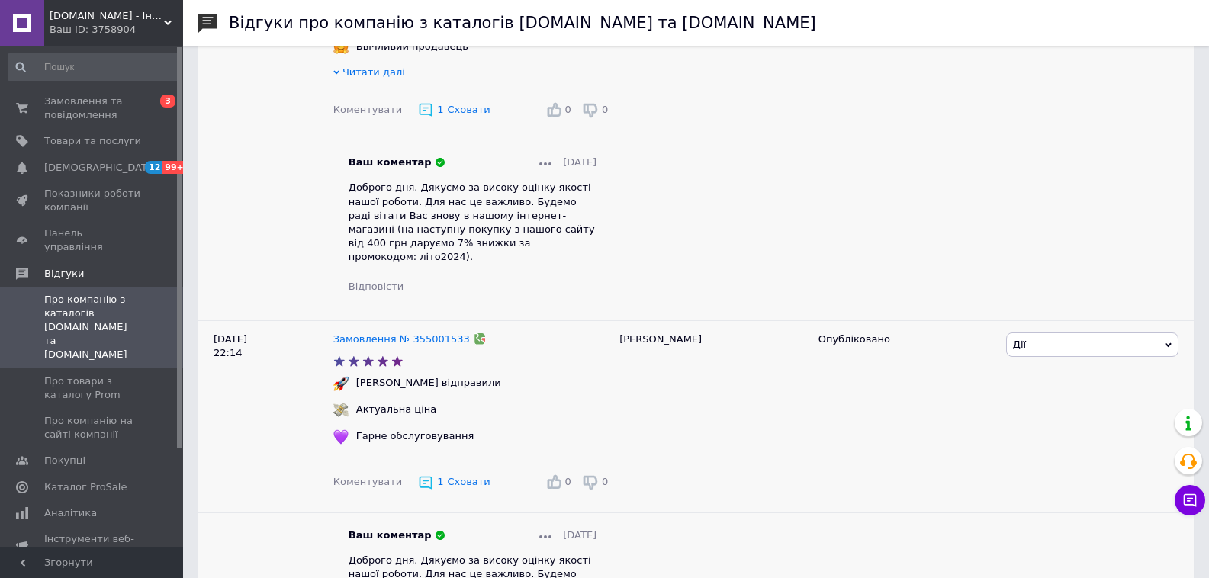
scroll to position [3857, 0]
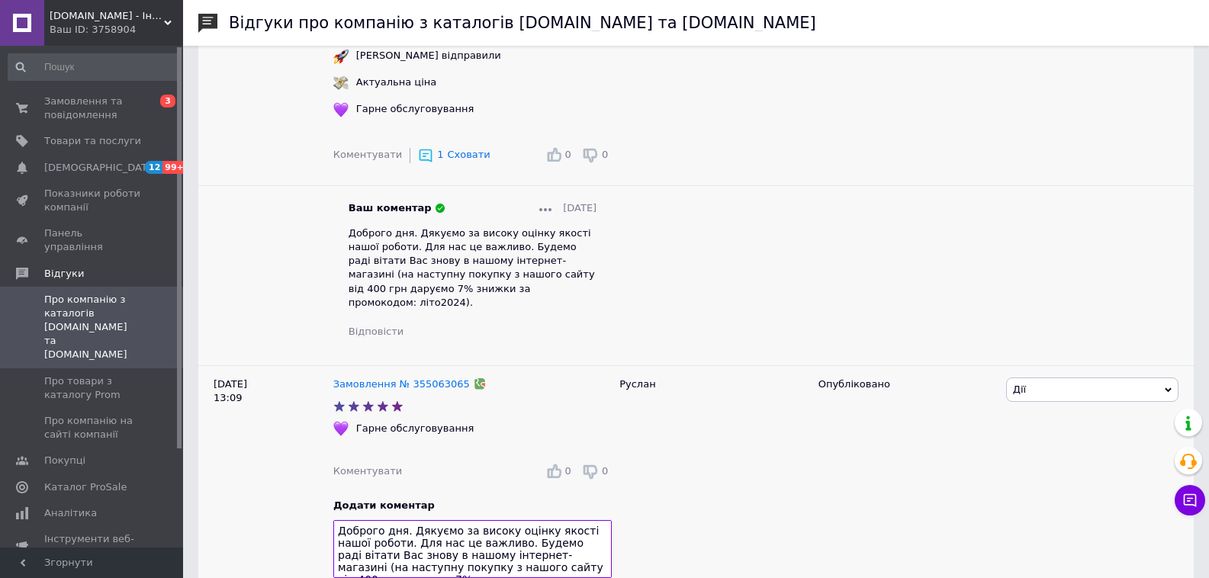
scroll to position [11, 0]
type textarea "Доброго дня. Дякуємо за високу оцінку якості нашої роботи. Для нас це важливо. …"
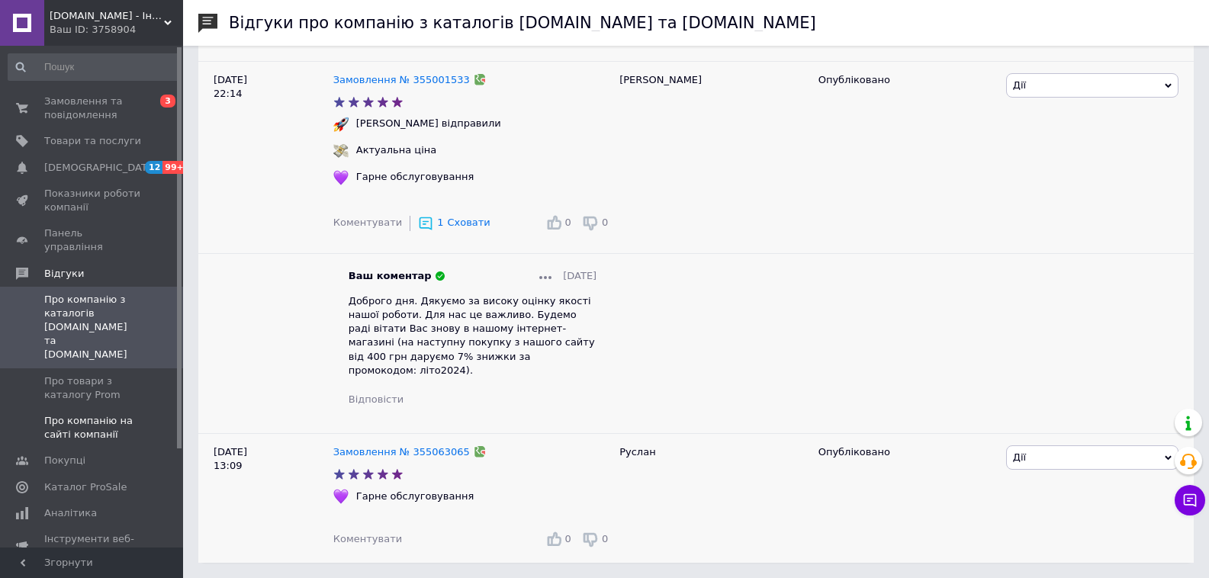
scroll to position [3857, 0]
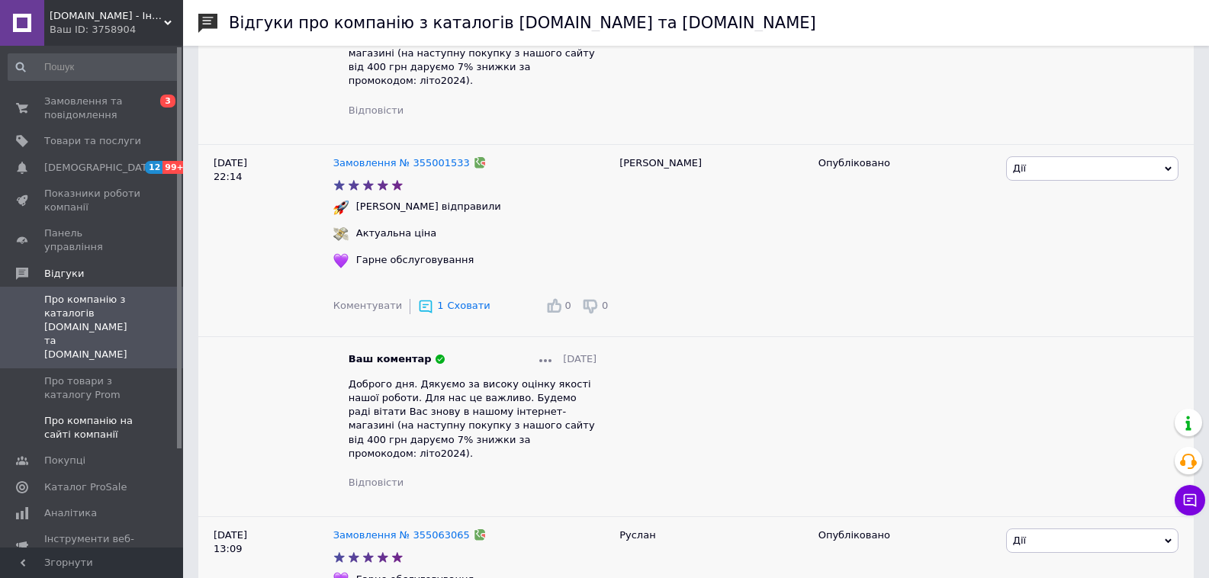
click at [108, 414] on span "Про компанію на сайті компанії" at bounding box center [92, 427] width 97 height 27
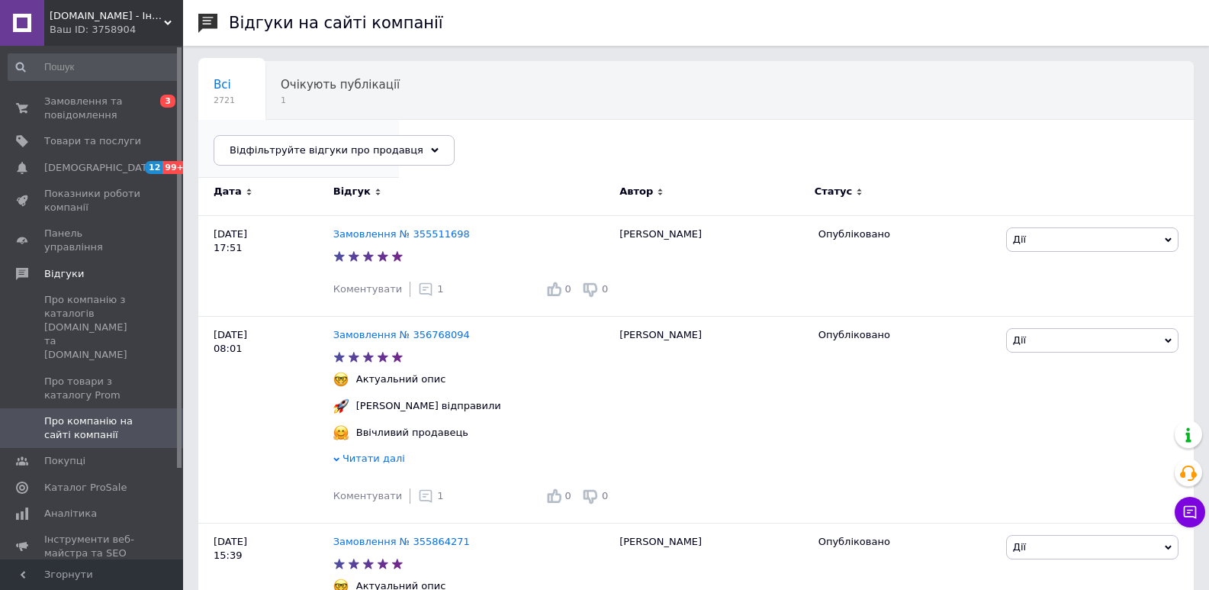
click at [399, 120] on div "Опубліковані без комен... 6" at bounding box center [298, 149] width 201 height 58
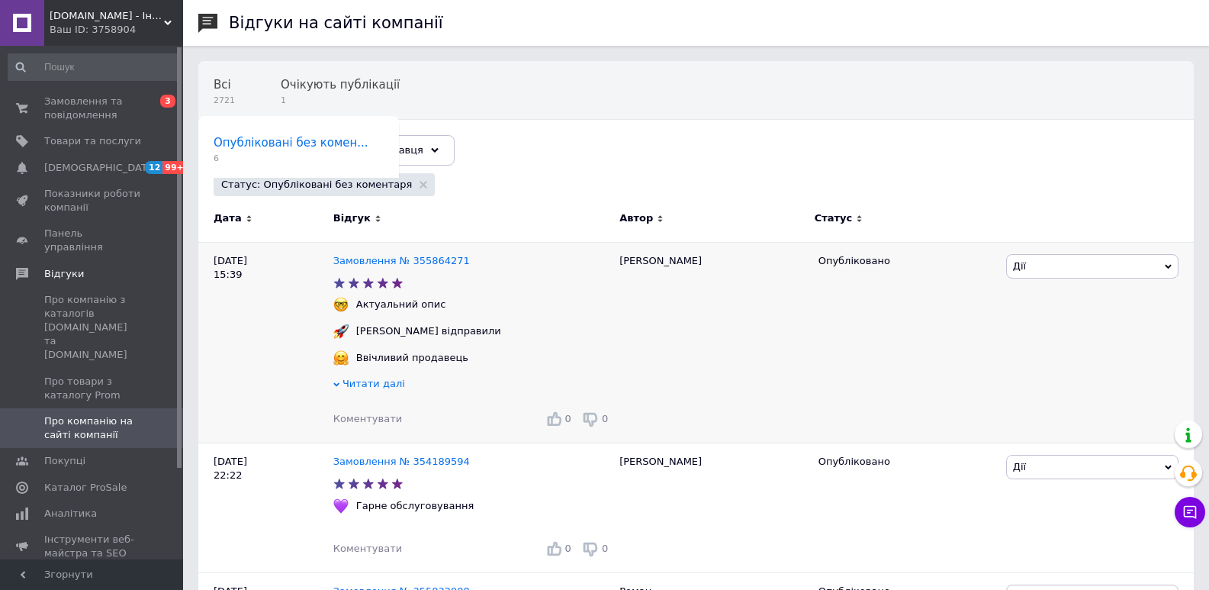
click at [383, 409] on div "Коментувати 0 0" at bounding box center [472, 419] width 278 height 24
click at [389, 420] on span "Коментувати" at bounding box center [367, 418] width 69 height 11
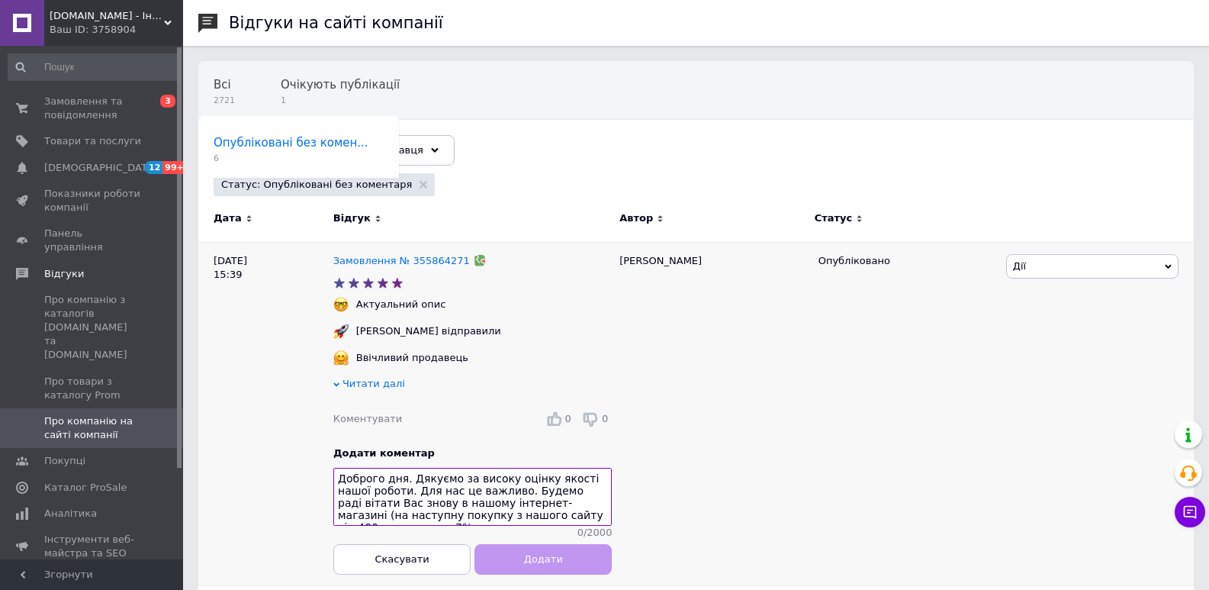
scroll to position [14, 0]
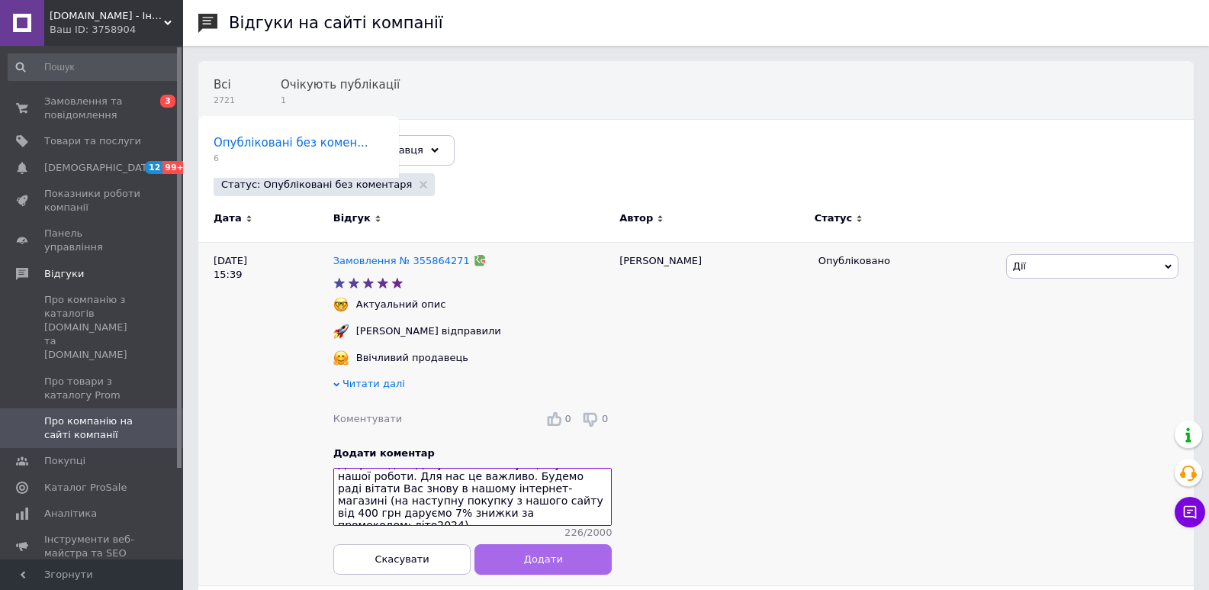
type textarea "Доброго дня. Дякуємо за високу оцінку якості нашої роботи. Для нас це важливо. …"
click at [562, 536] on button "Додати" at bounding box center [543, 558] width 137 height 31
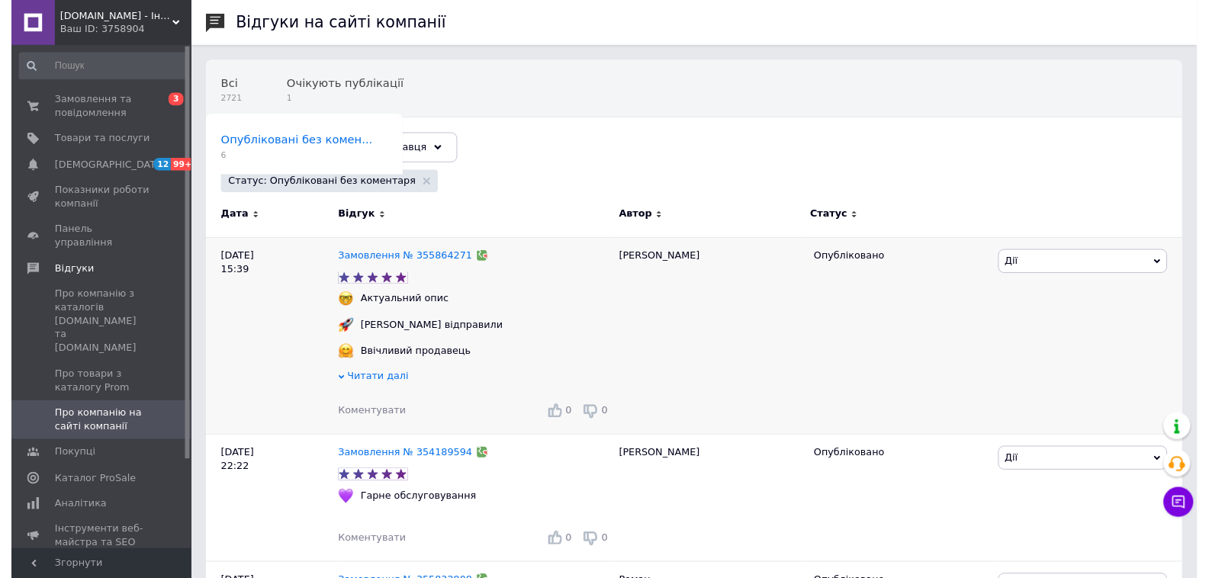
scroll to position [305, 0]
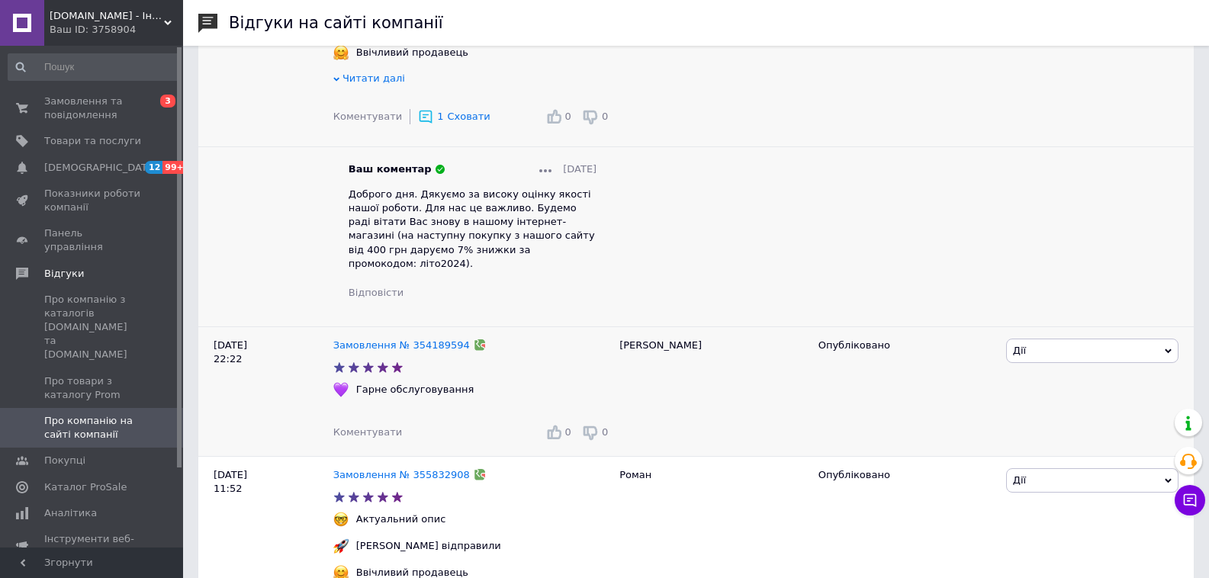
click at [354, 427] on span "Коментувати" at bounding box center [367, 432] width 69 height 11
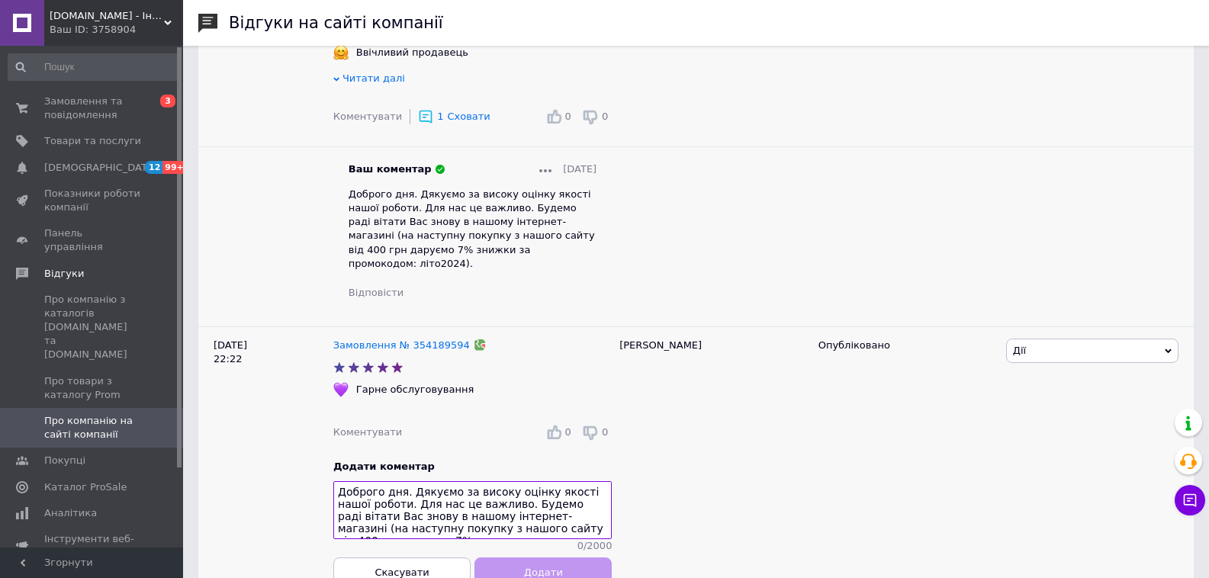
scroll to position [11, 0]
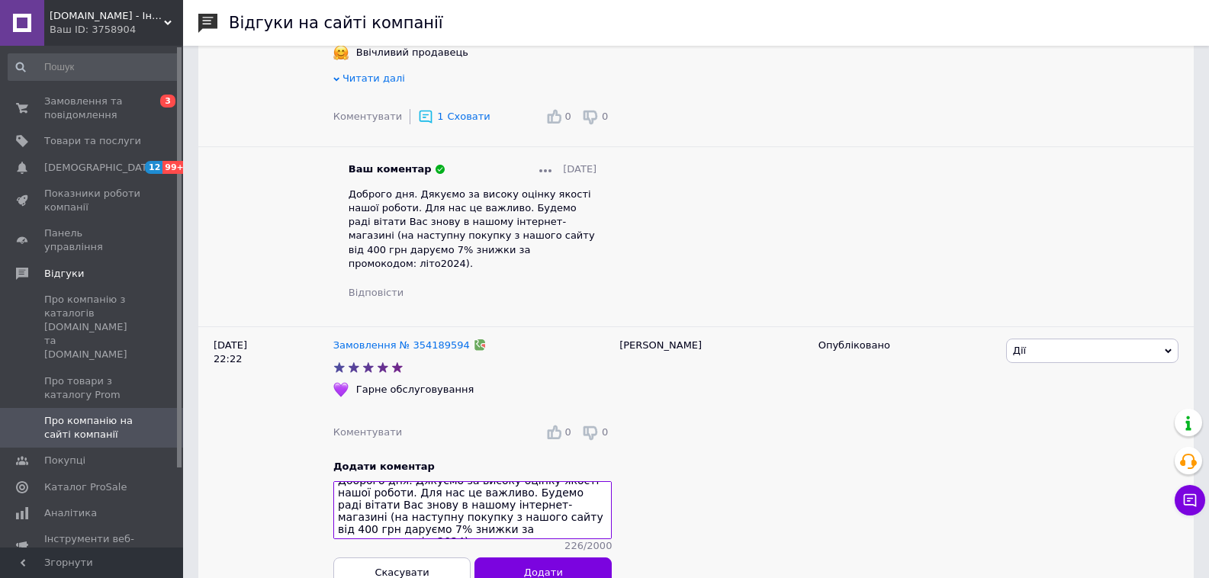
type textarea "Доброго дня. Дякуємо за високу оцінку якості нашої роботи. Для нас це важливо. …"
click at [565, 536] on button "Додати" at bounding box center [543, 573] width 137 height 31
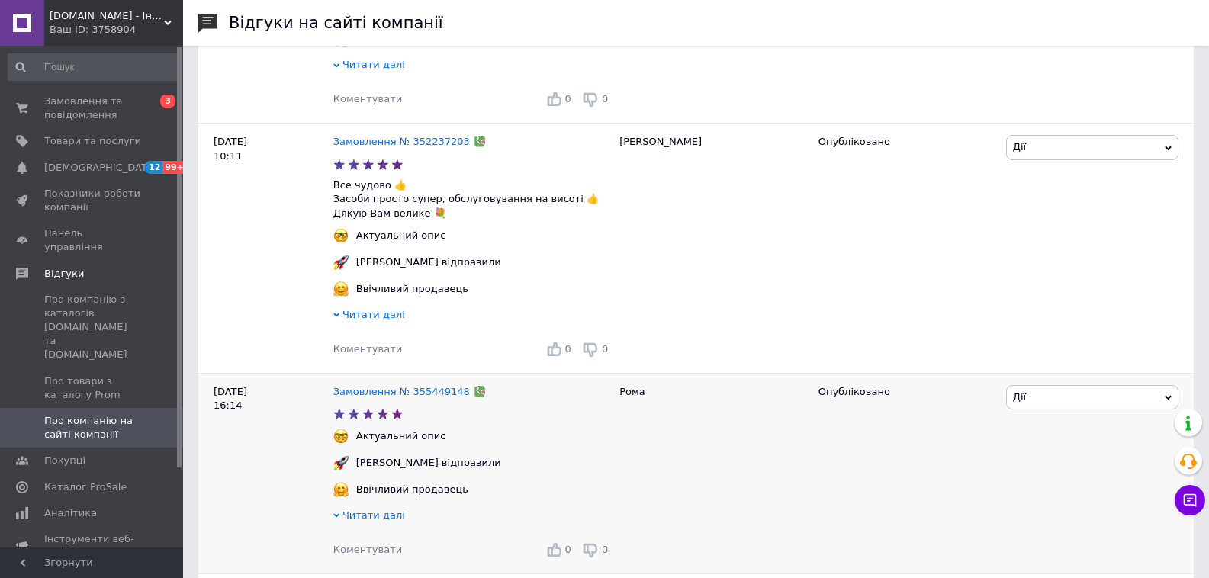
scroll to position [1015, 0]
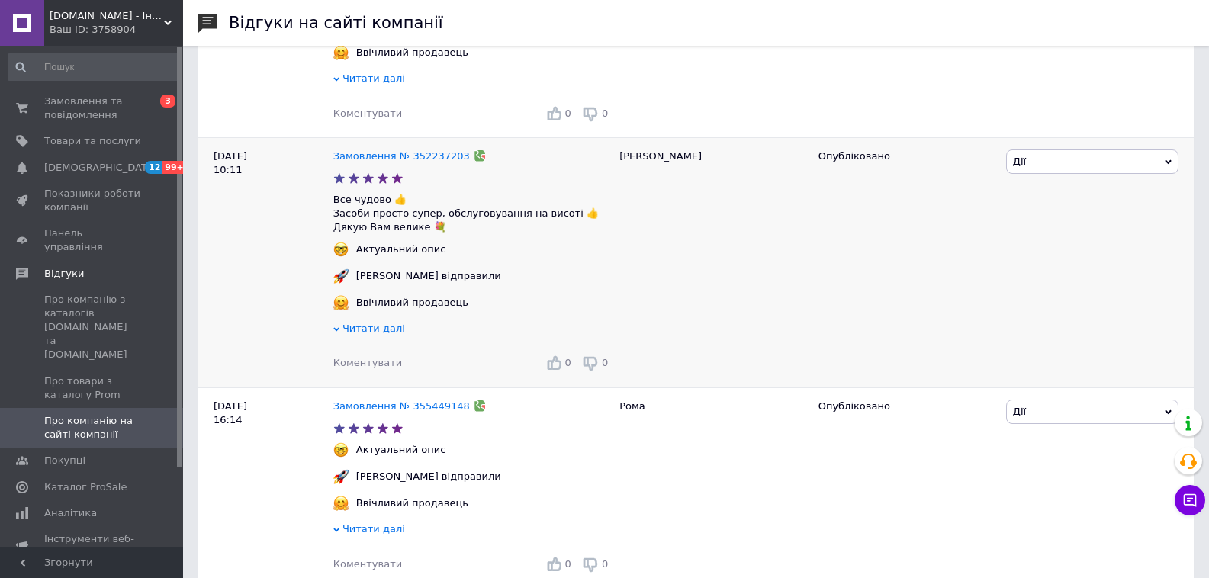
click at [363, 357] on span "Коментувати" at bounding box center [367, 362] width 69 height 11
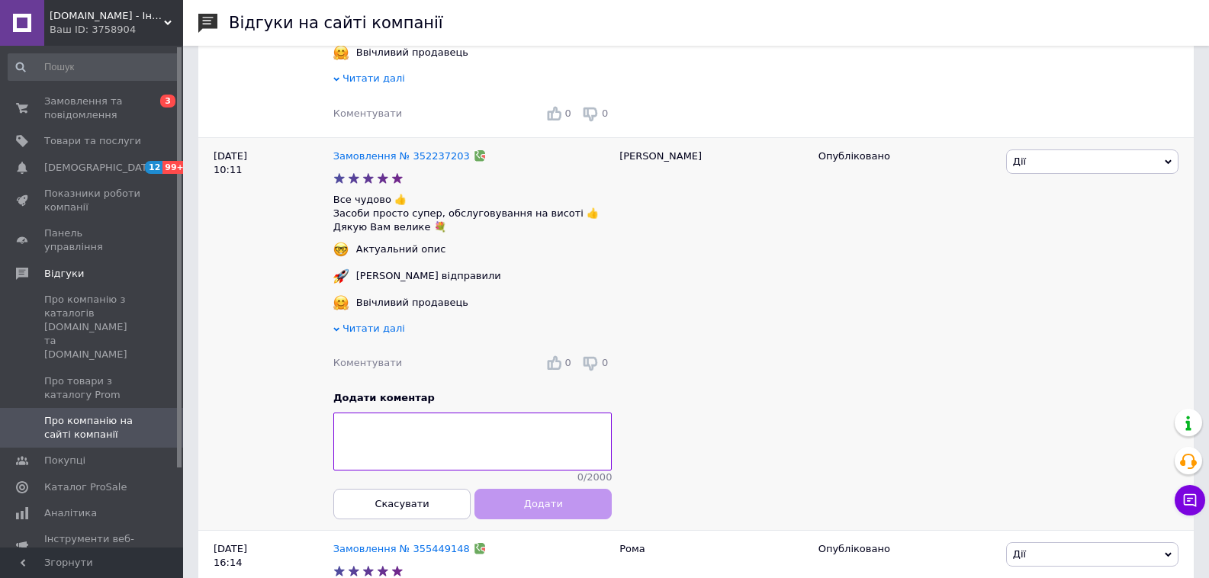
click at [465, 450] on textarea at bounding box center [472, 442] width 278 height 58
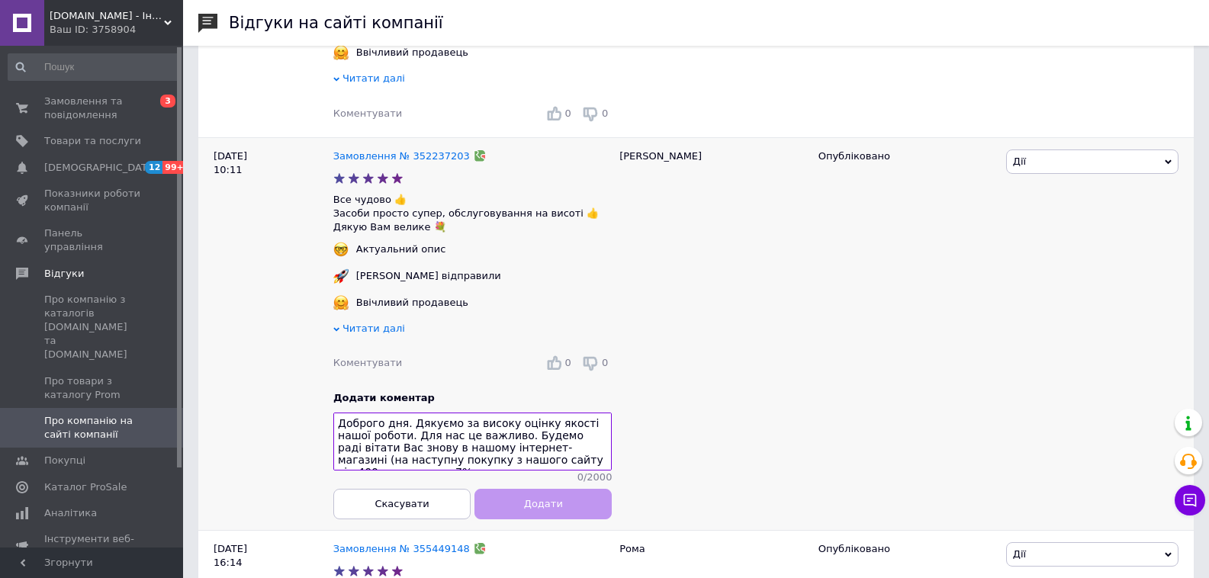
scroll to position [11, 0]
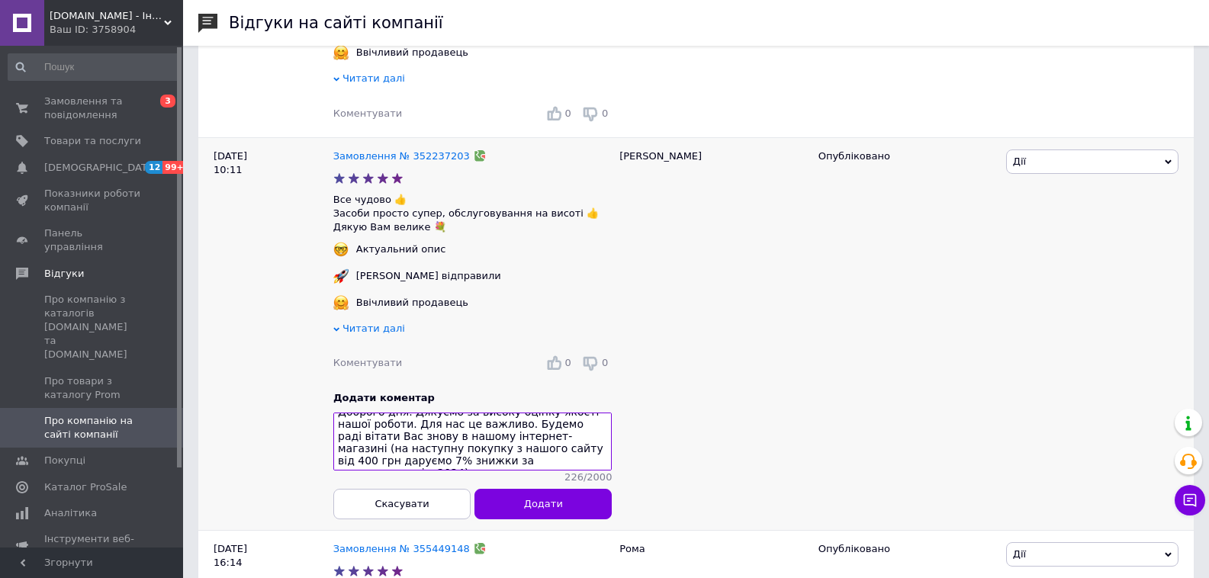
type textarea "Доброго дня. Дякуємо за високу оцінку якості нашої роботи. Для нас це важливо. …"
click at [538, 498] on span "Додати" at bounding box center [543, 503] width 39 height 11
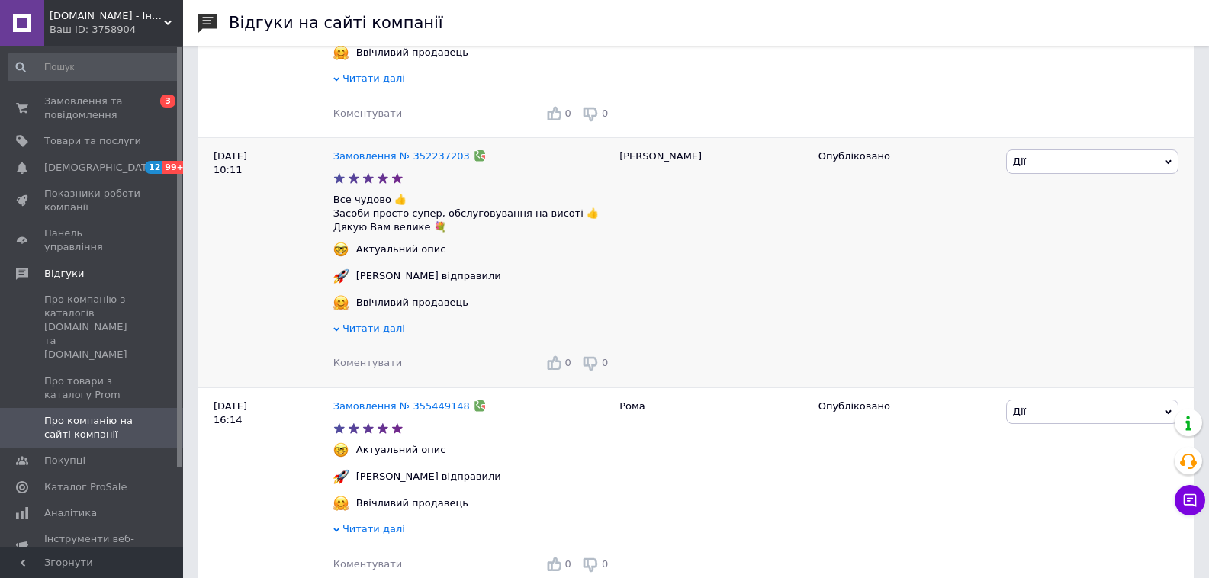
scroll to position [0, 0]
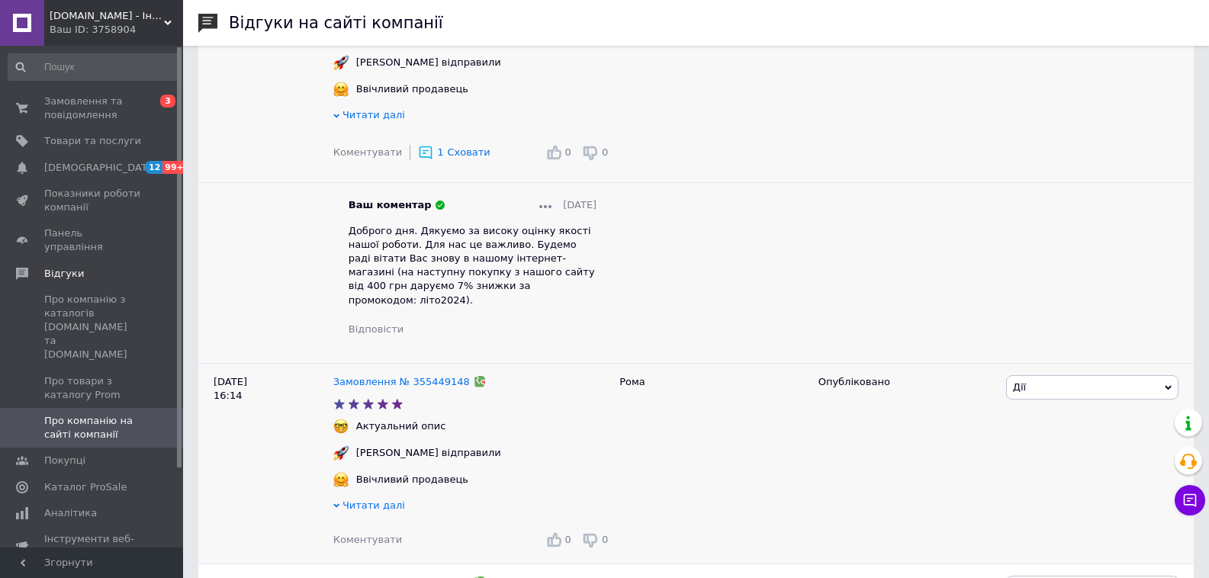
click at [384, 533] on div "Коментувати" at bounding box center [367, 540] width 69 height 14
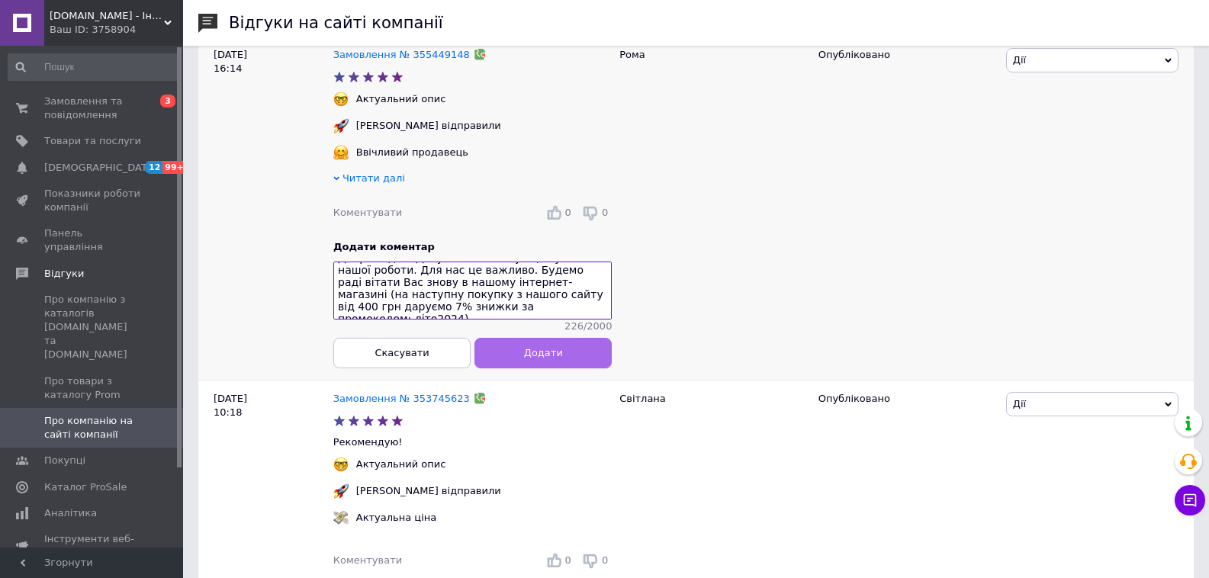
type textarea "Доброго дня. Дякуємо за високу оцінку якості нашої роботи. Для нас це важливо. …"
click at [541, 347] on span "Додати" at bounding box center [543, 352] width 39 height 11
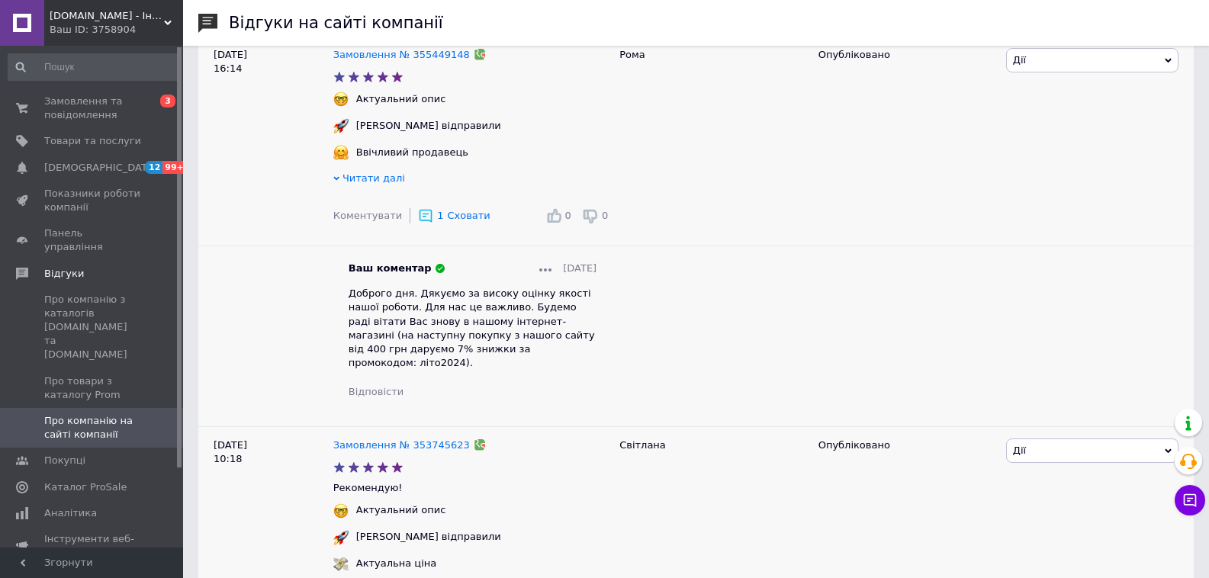
click at [380, 536] on div "Замовлення № 353745623 Рекомендую! Актуальний опис [PERSON_NAME] відправили Акт…" at bounding box center [472, 529] width 278 height 204
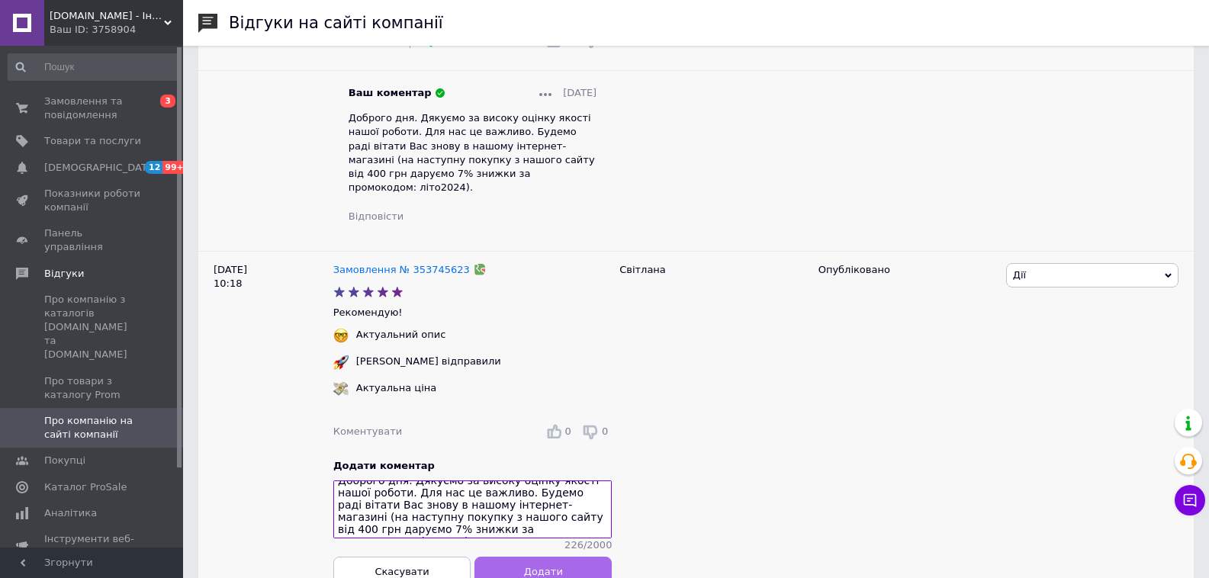
type textarea "Доброго дня. Дякуємо за високу оцінку якості нашої роботи. Для нас це важливо. …"
click at [550, 536] on span "Додати" at bounding box center [543, 571] width 39 height 11
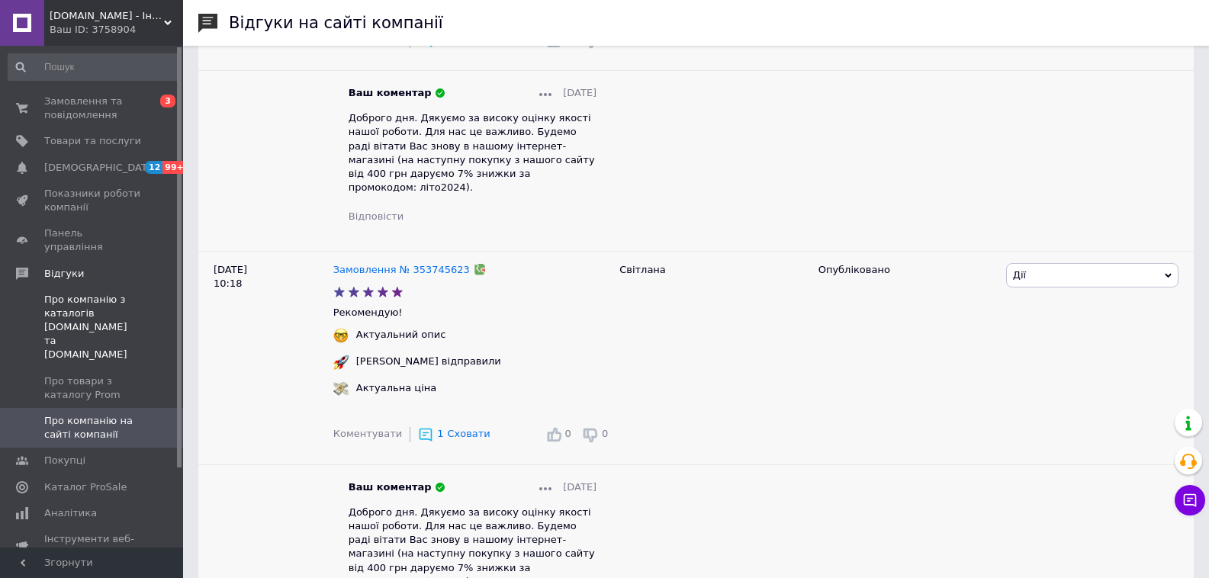
click at [132, 298] on span "Про компанію з каталогів [DOMAIN_NAME] та [DOMAIN_NAME]" at bounding box center [92, 327] width 97 height 69
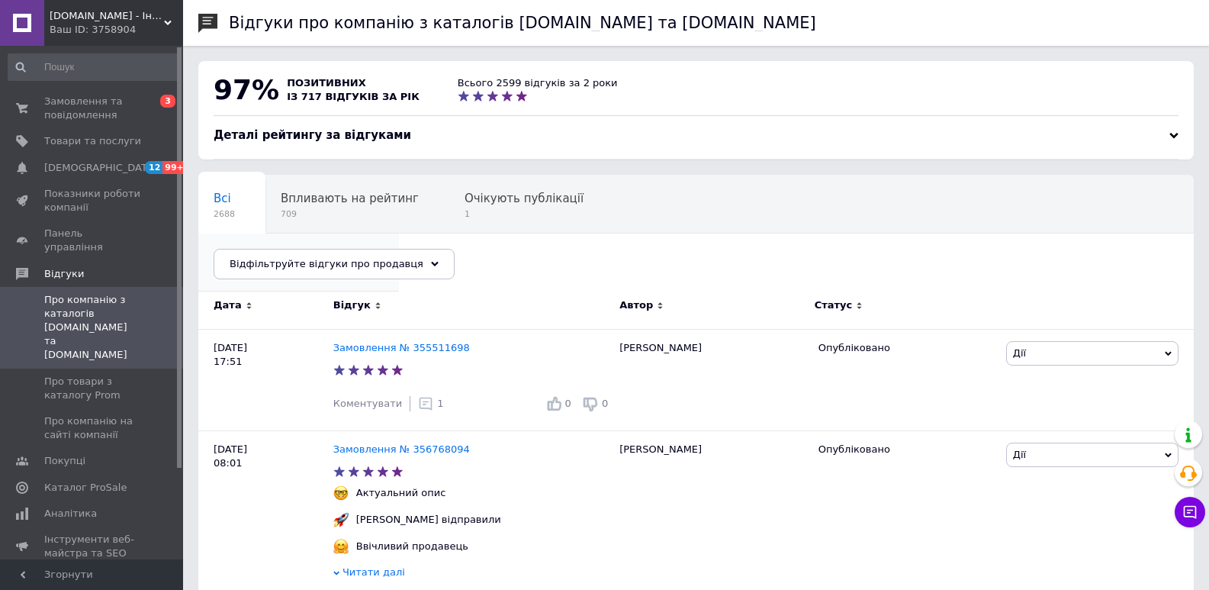
click at [369, 266] on span "1" at bounding box center [291, 271] width 155 height 11
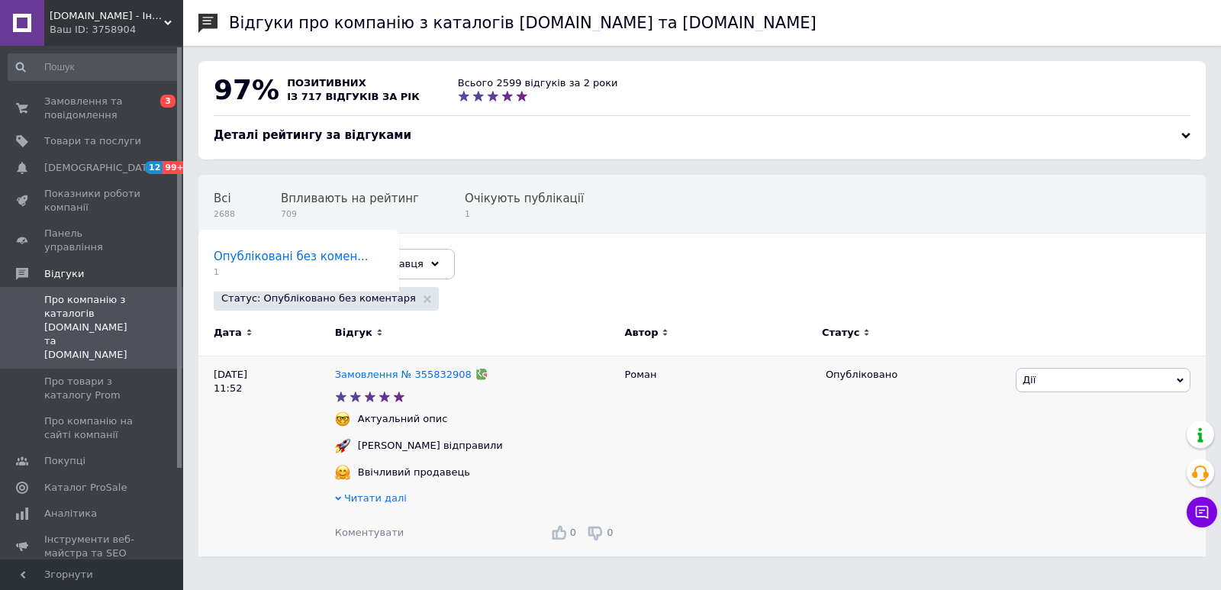
click at [370, 523] on div "Коментувати 0 0" at bounding box center [476, 532] width 282 height 24
click at [373, 530] on span "Коментувати" at bounding box center [369, 531] width 69 height 11
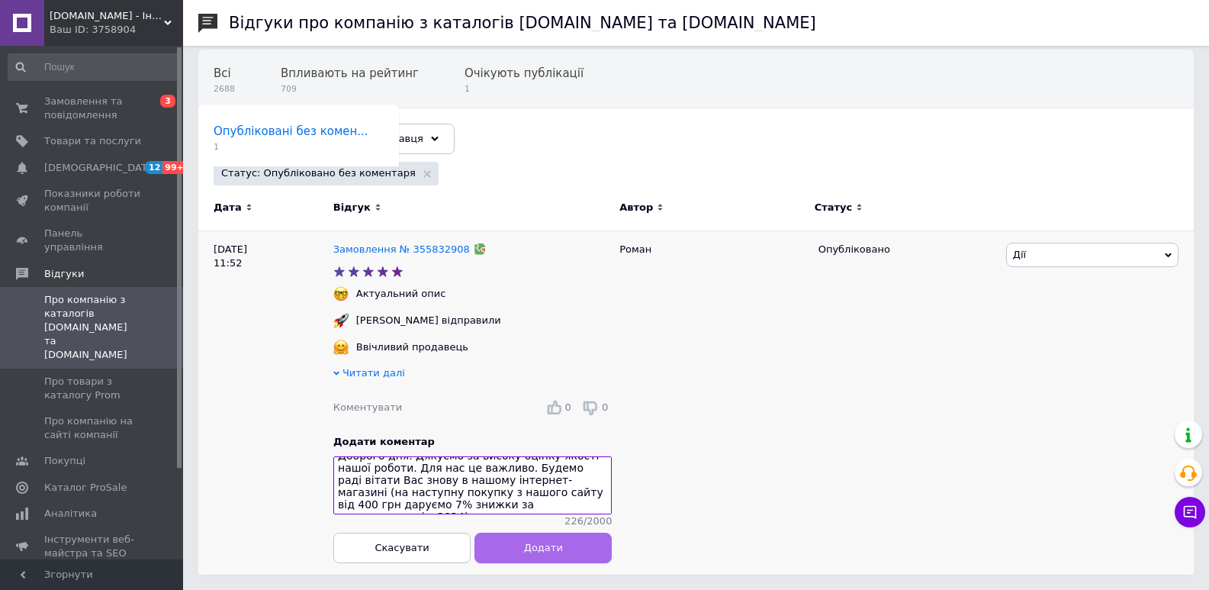
type textarea "Доброго дня. Дякуємо за високу оцінку якості нашої роботи. Для нас це важливо. …"
click at [559, 536] on span "Додати" at bounding box center [543, 547] width 39 height 11
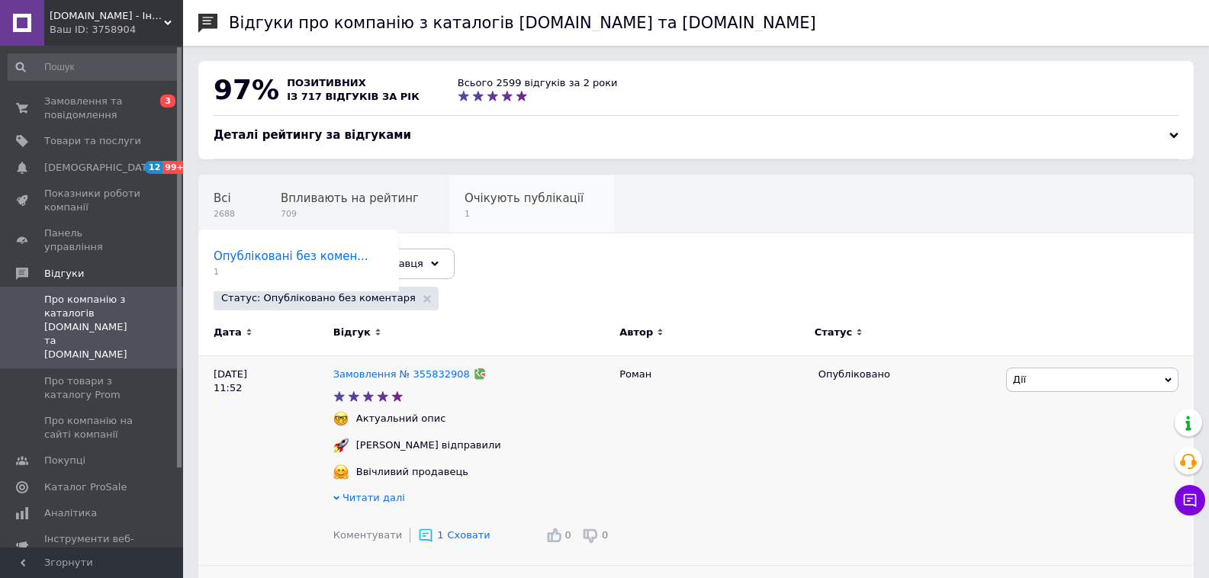
click at [494, 215] on span "1" at bounding box center [524, 213] width 119 height 11
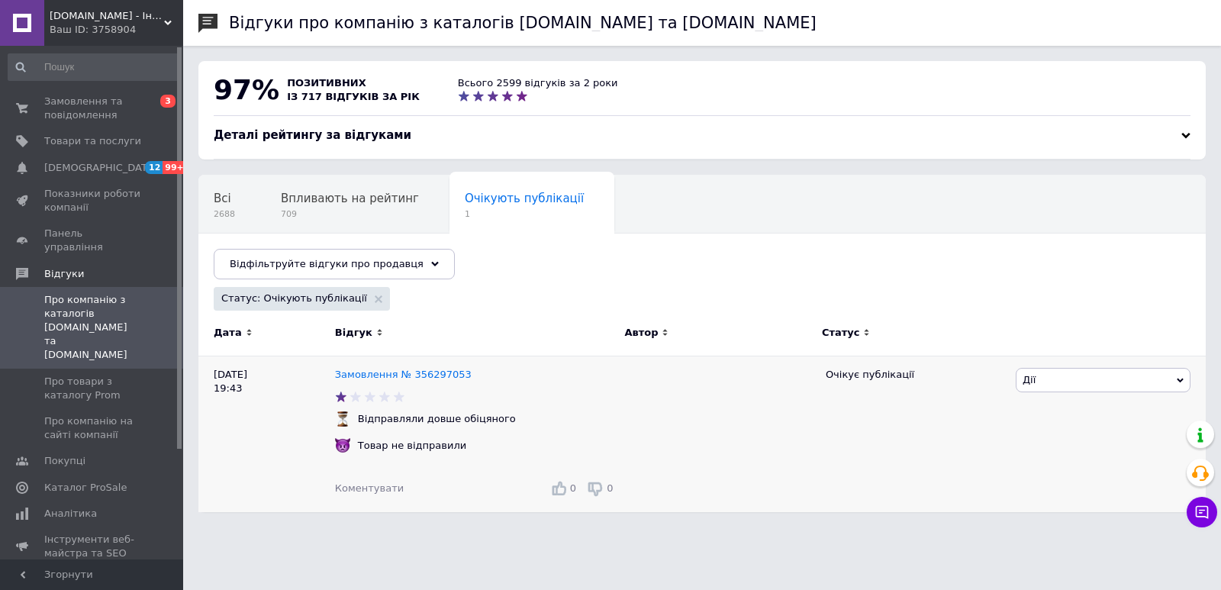
click at [364, 490] on span "Коментувати" at bounding box center [369, 487] width 69 height 11
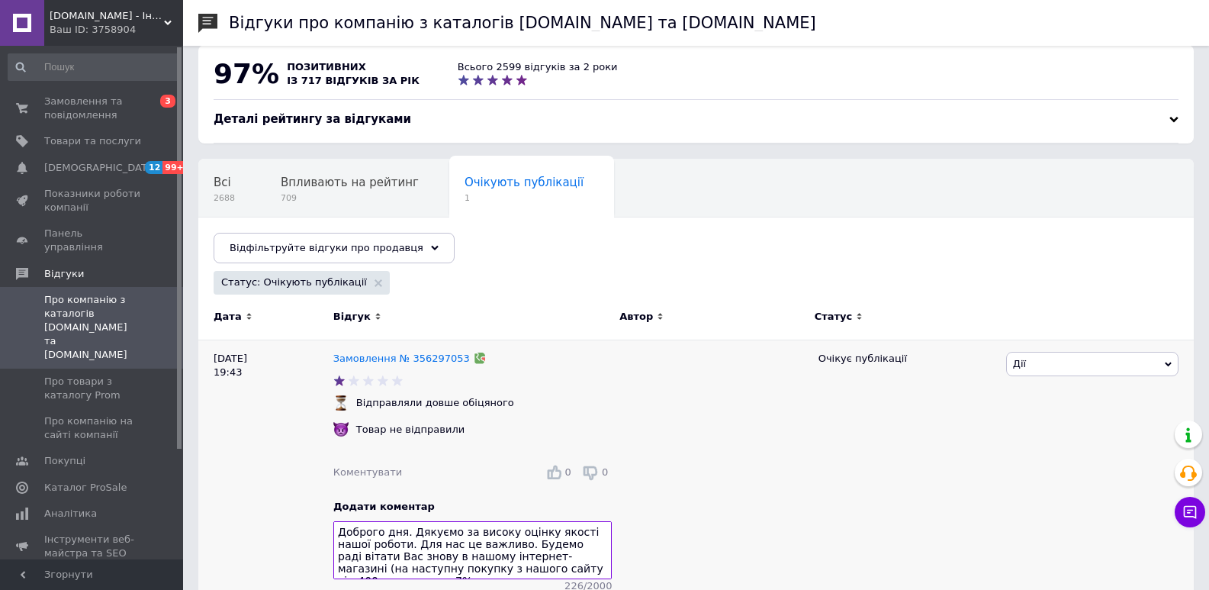
drag, startPoint x: 447, startPoint y: 533, endPoint x: 501, endPoint y: 536, distance: 54.3
click at [501, 536] on textarea "Доброго дня. Дякуємо за високу оцінку якості нашої роботи. Для нас це важливо. …" at bounding box center [472, 550] width 278 height 58
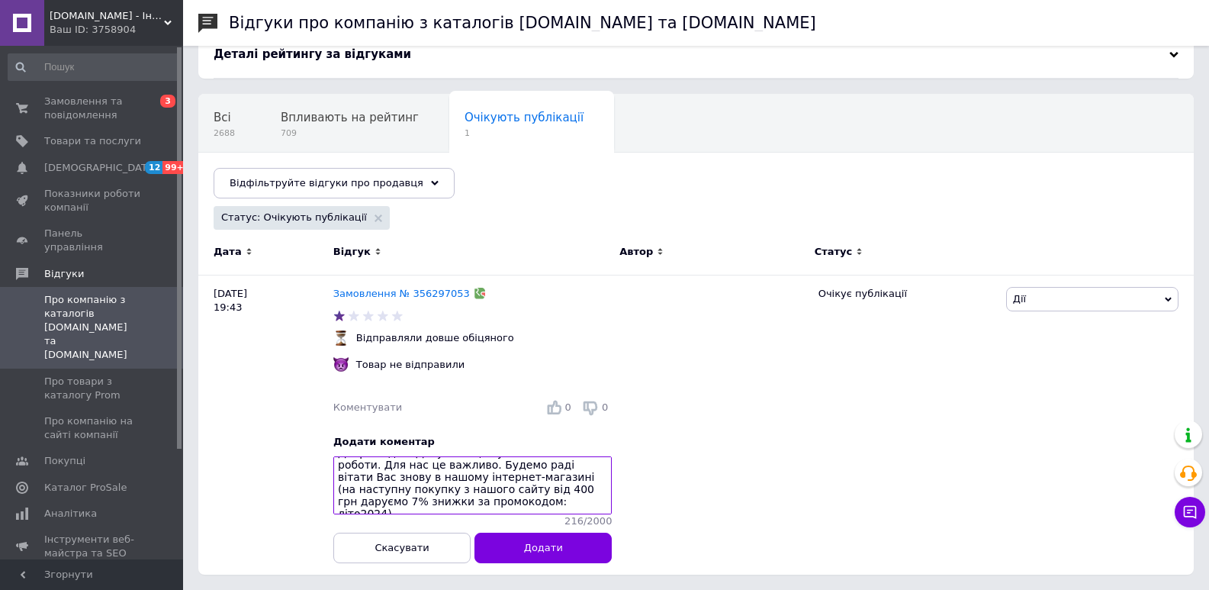
drag, startPoint x: 588, startPoint y: 539, endPoint x: 595, endPoint y: 599, distance: 60.7
click at [595, 536] on html "[DOMAIN_NAME] - Інтернет-магазин з широким асортиментом різних товарів для Вашо…" at bounding box center [604, 254] width 1209 height 671
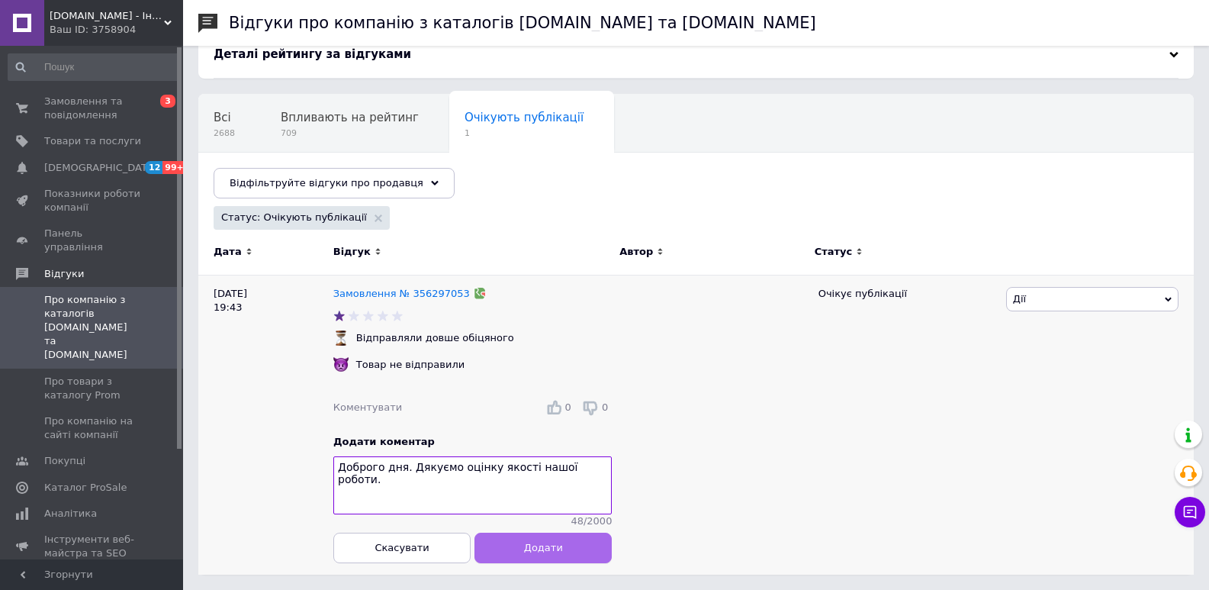
type textarea "Доброго дня. Дякуємо оцінку якості нашої роботи."
click at [538, 536] on button "Додати" at bounding box center [543, 548] width 137 height 31
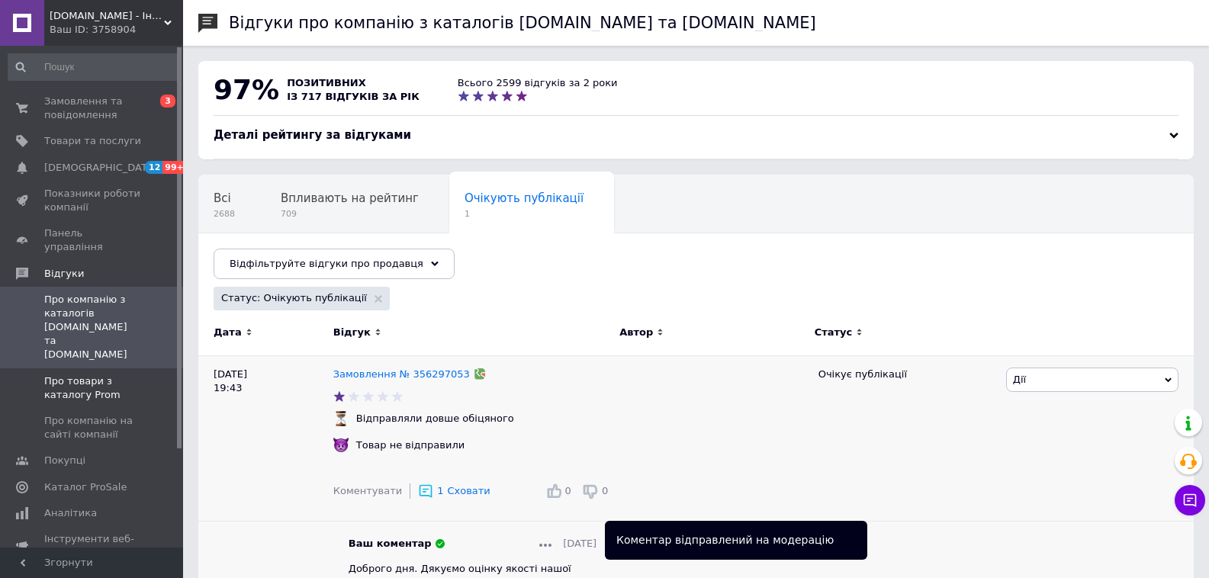
click at [110, 375] on span "Про товари з каталогу Prom" at bounding box center [92, 388] width 97 height 27
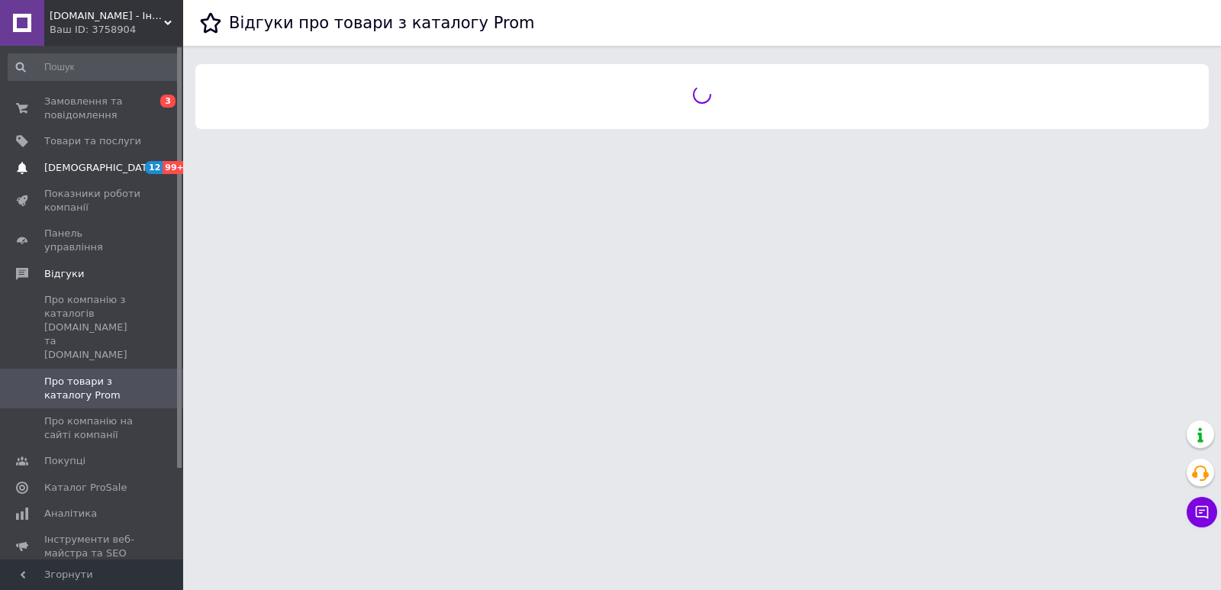
click at [118, 177] on link "[DEMOGRAPHIC_DATA] 12 99+" at bounding box center [93, 168] width 187 height 26
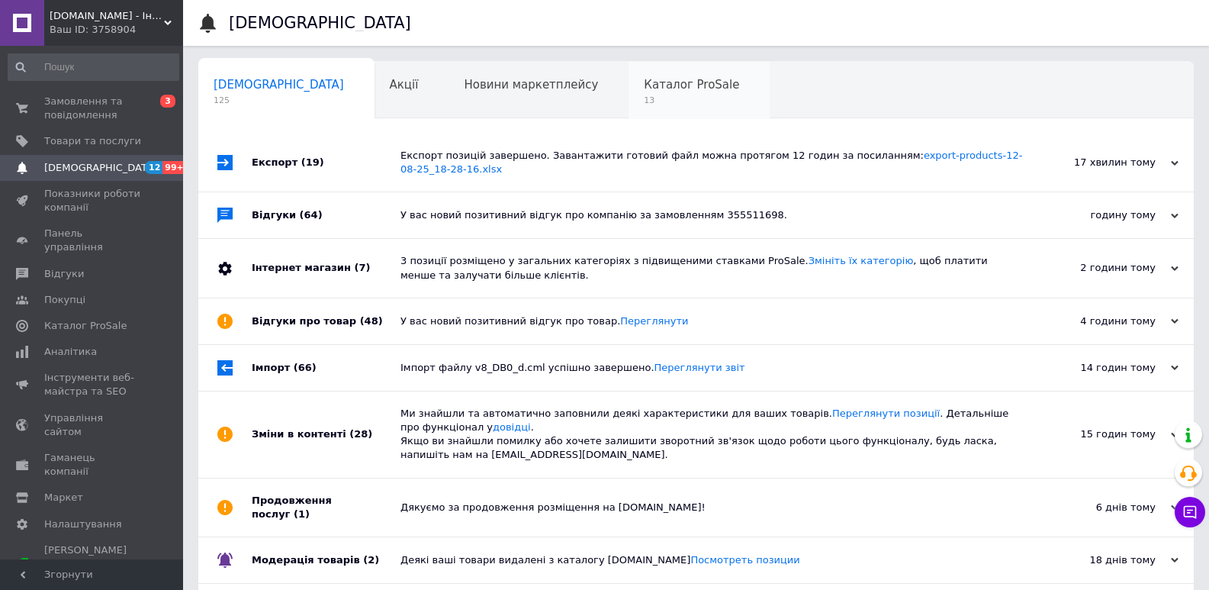
click at [644, 98] on span "13" at bounding box center [691, 100] width 95 height 11
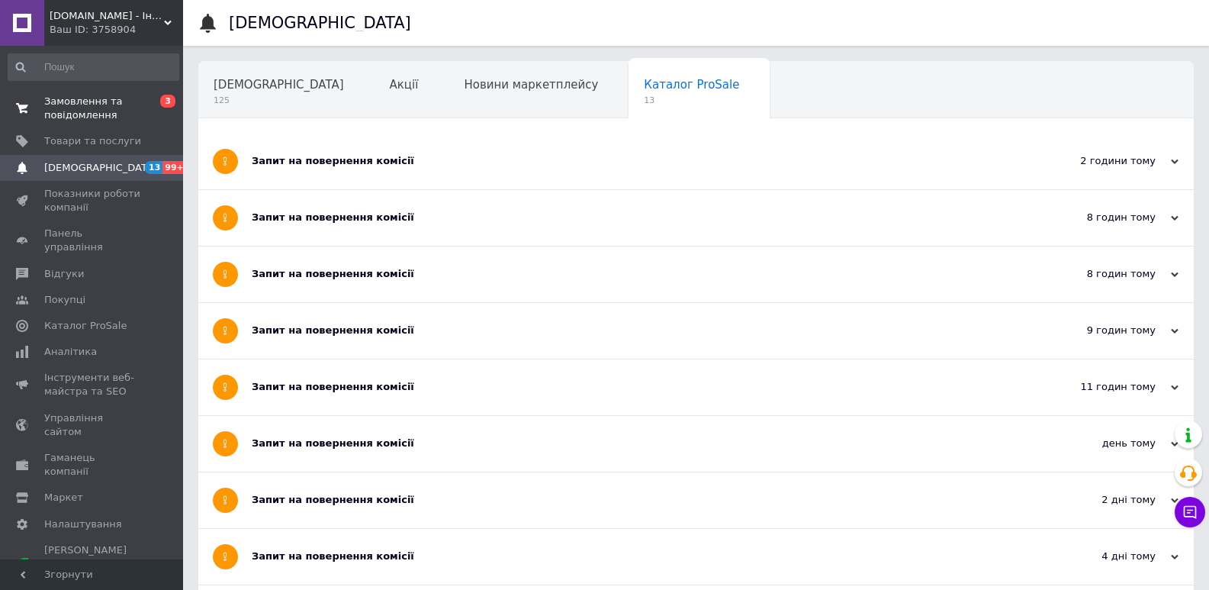
click at [124, 103] on span "Замовлення та повідомлення" at bounding box center [92, 108] width 97 height 27
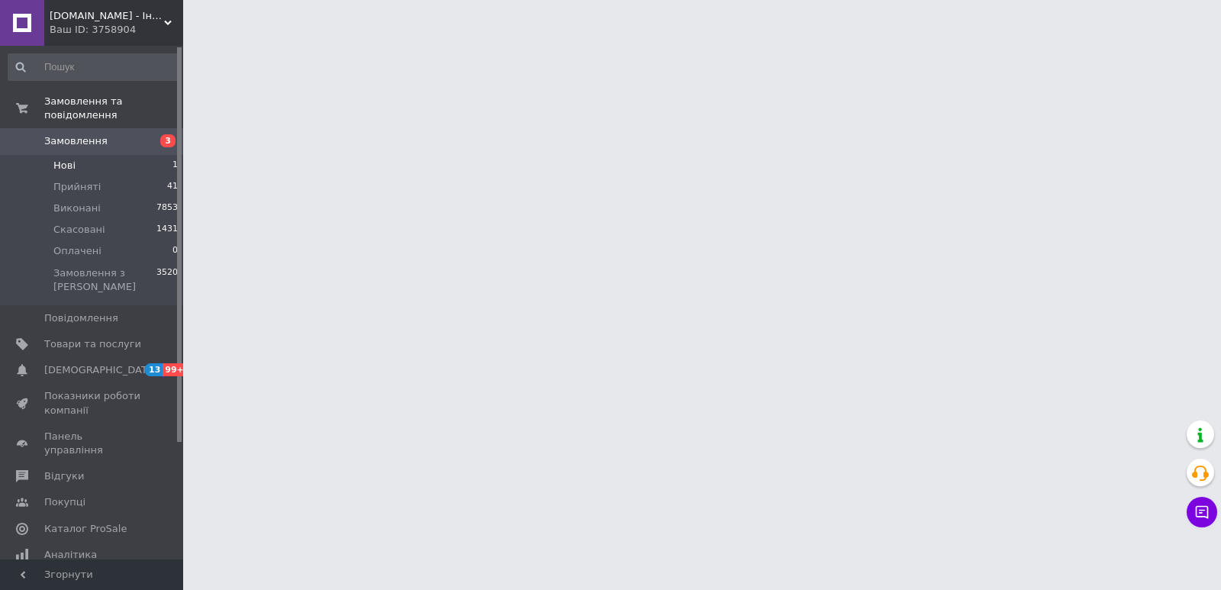
click at [85, 155] on li "Нові 1" at bounding box center [93, 165] width 187 height 21
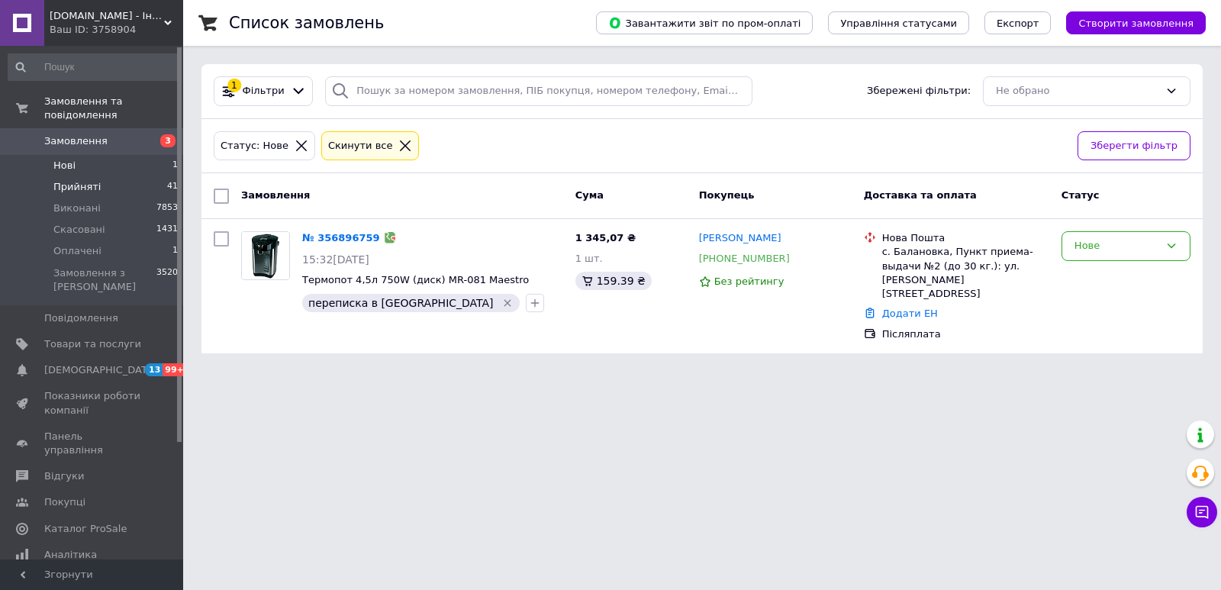
click at [96, 176] on li "Прийняті 41" at bounding box center [93, 186] width 187 height 21
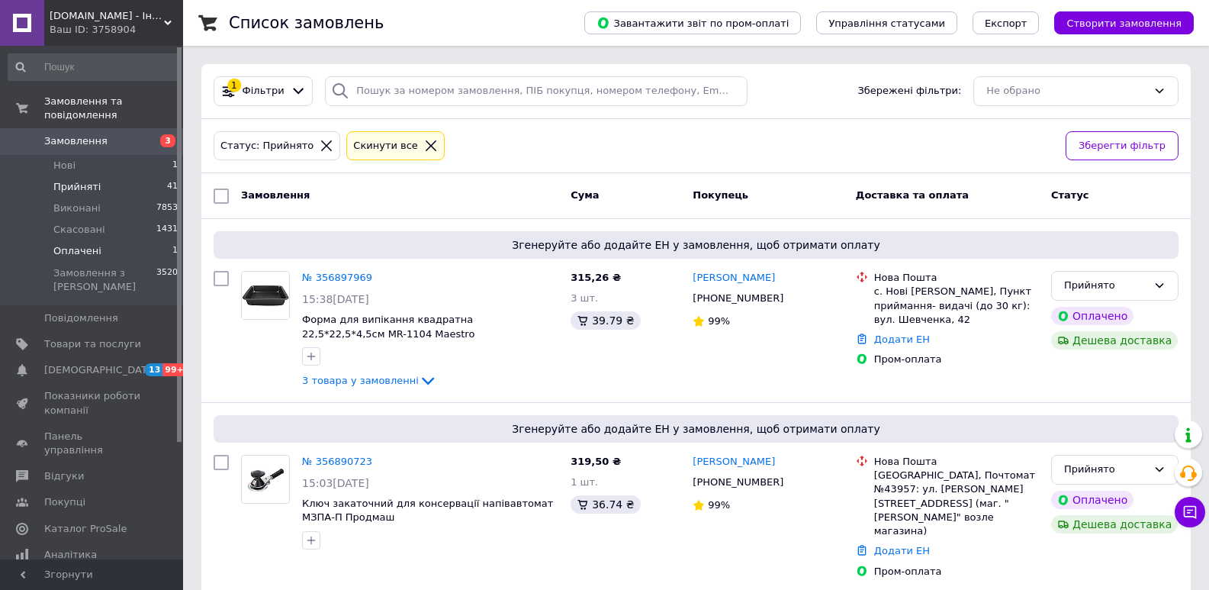
click at [85, 244] on span "Оплачені" at bounding box center [77, 251] width 48 height 14
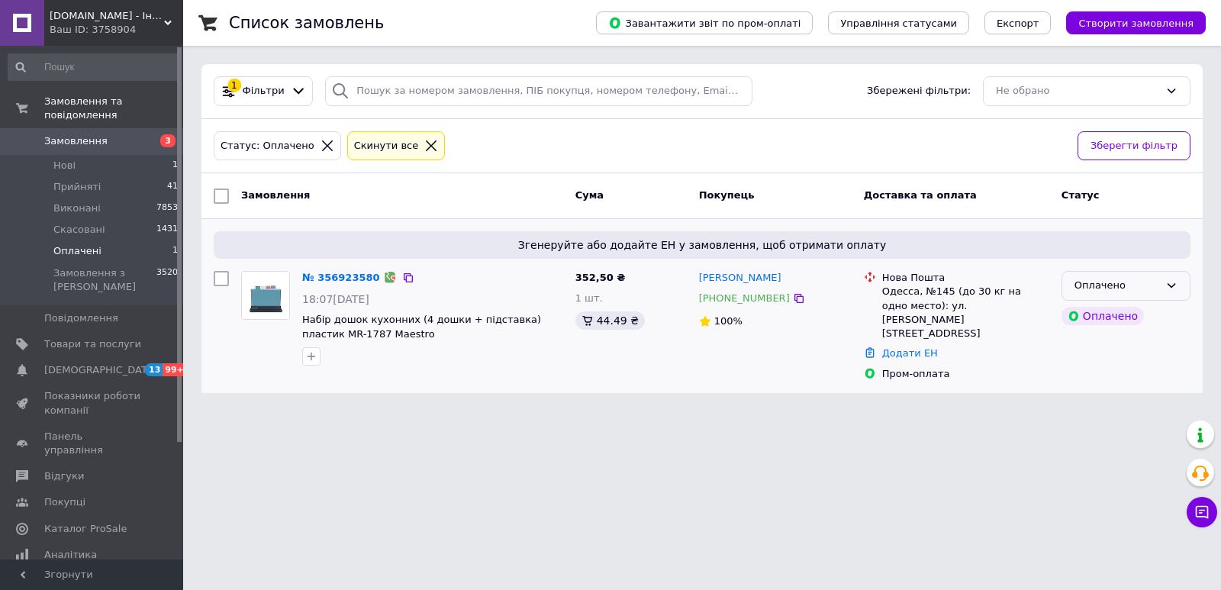
click at [1099, 283] on icon at bounding box center [1171, 285] width 12 height 12
click at [1099, 317] on li "Прийнято" at bounding box center [1125, 318] width 127 height 28
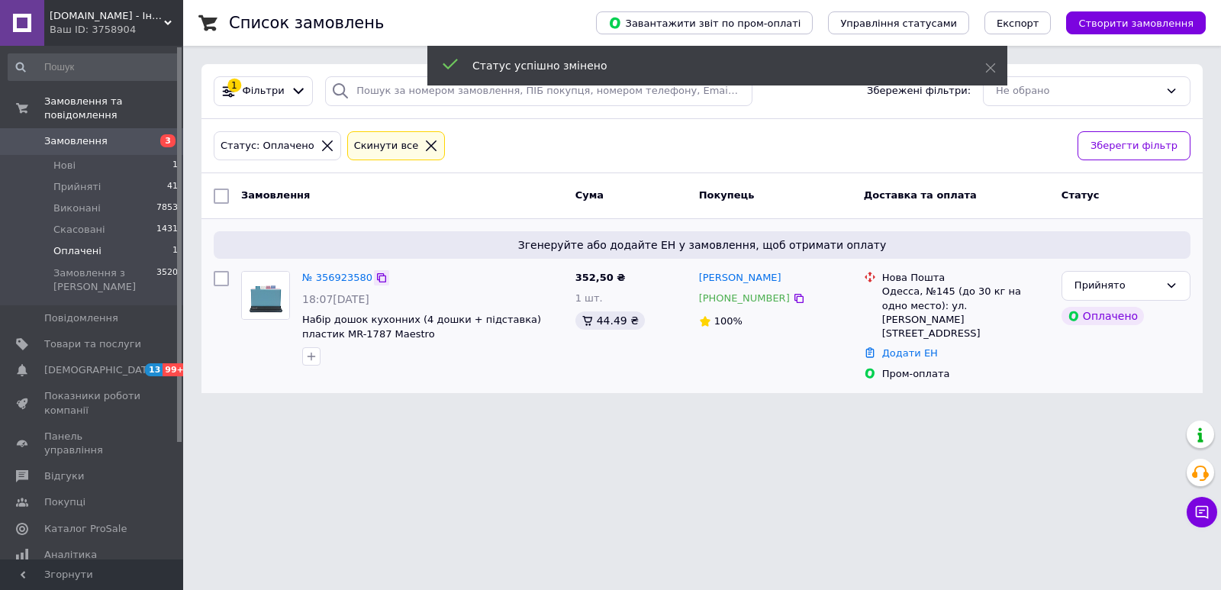
click at [377, 276] on icon at bounding box center [381, 277] width 9 height 9
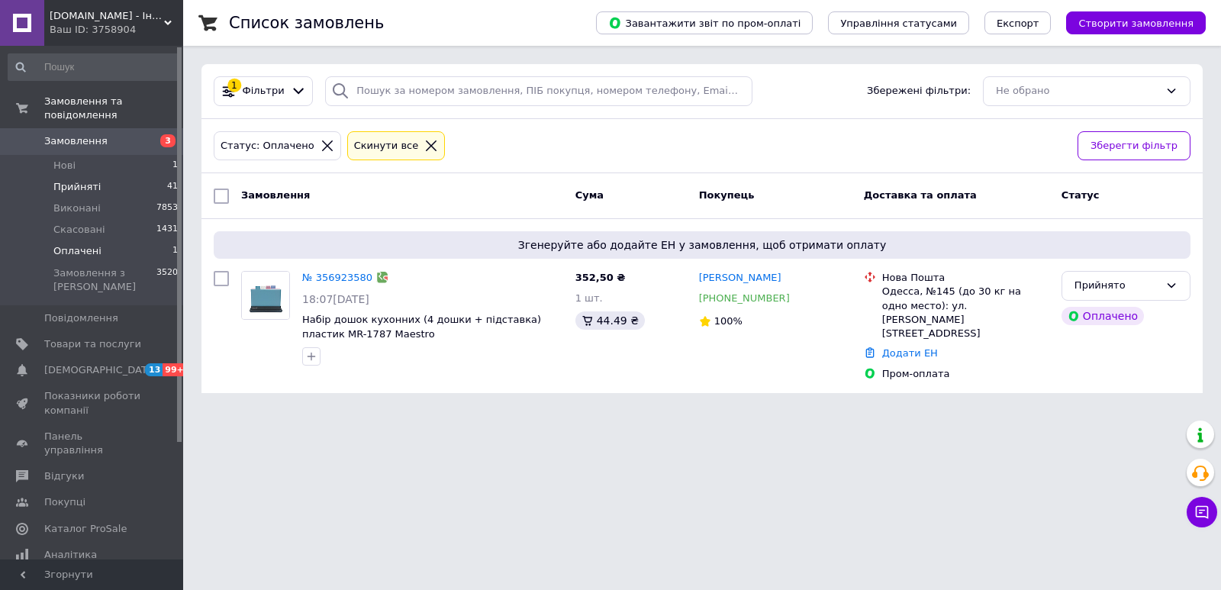
click at [70, 180] on span "Прийняті" at bounding box center [76, 187] width 47 height 14
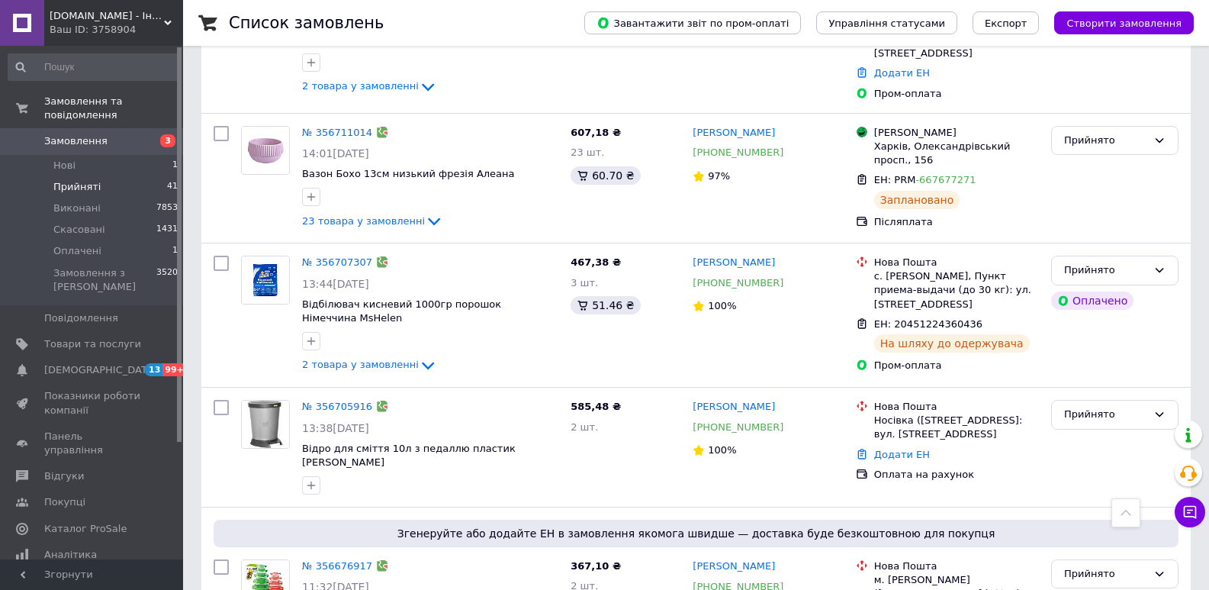
scroll to position [818, 0]
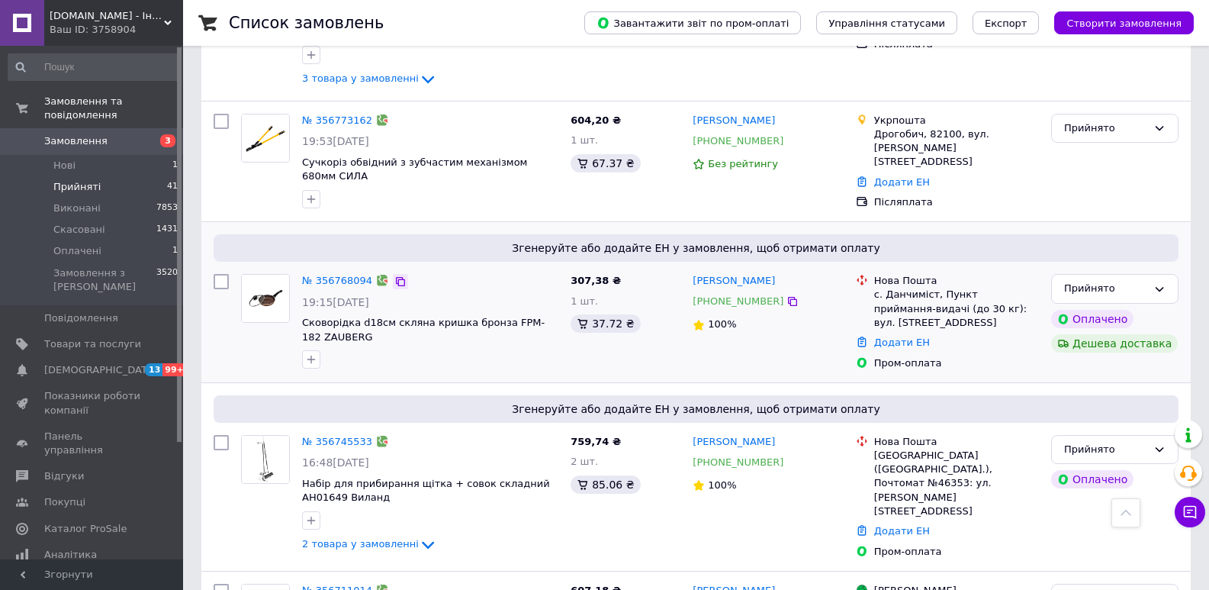
click at [396, 277] on icon at bounding box center [400, 281] width 9 height 9
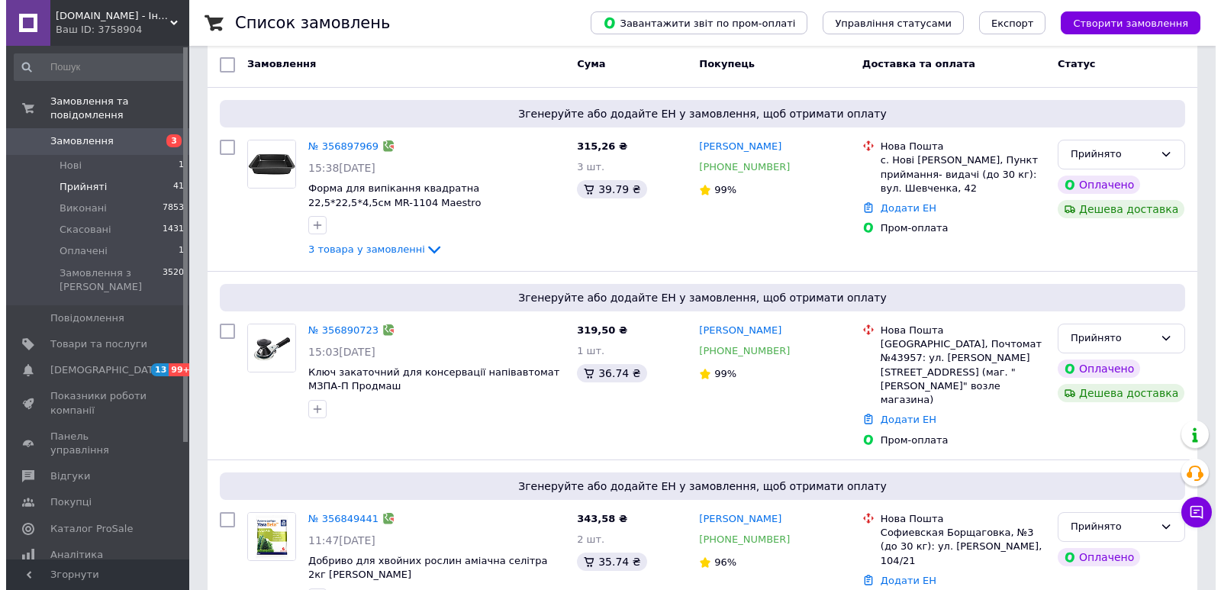
scroll to position [0, 0]
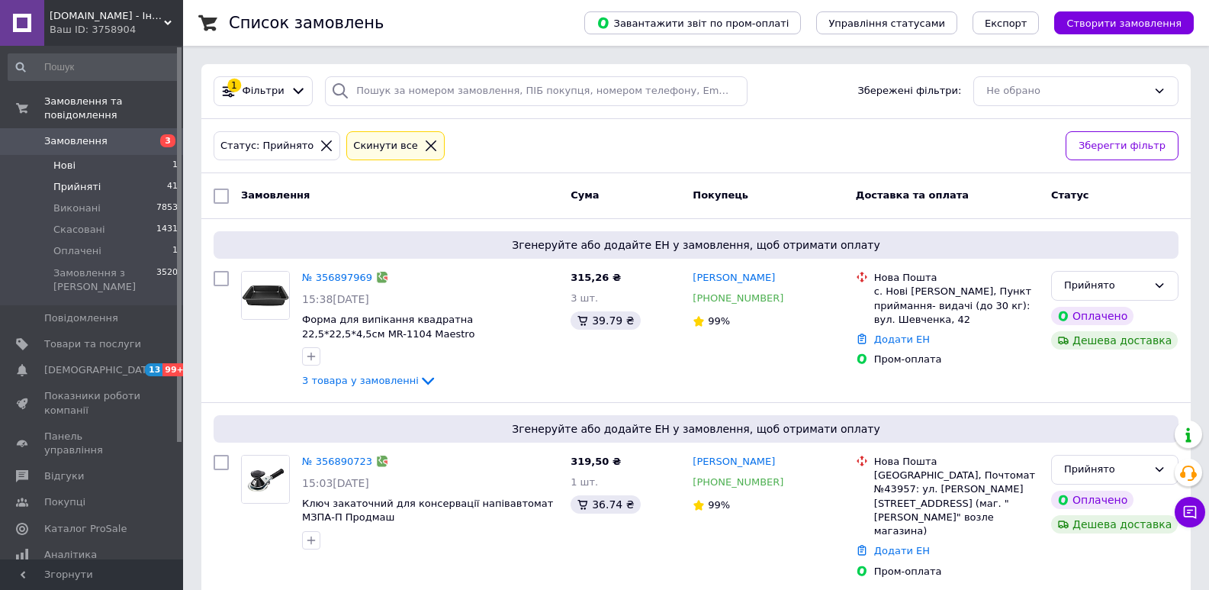
click at [85, 155] on li "Нові 1" at bounding box center [93, 165] width 187 height 21
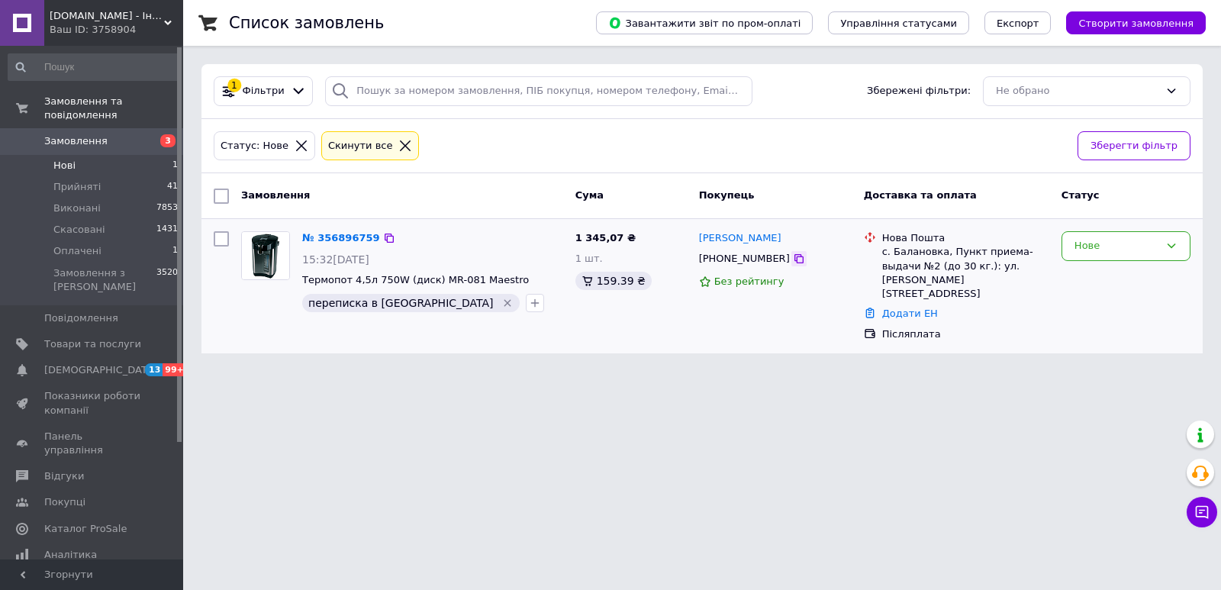
click at [794, 258] on icon at bounding box center [798, 258] width 9 height 9
click at [91, 331] on link "Товари та послуги" at bounding box center [93, 344] width 187 height 26
